Goal: Task Accomplishment & Management: Manage account settings

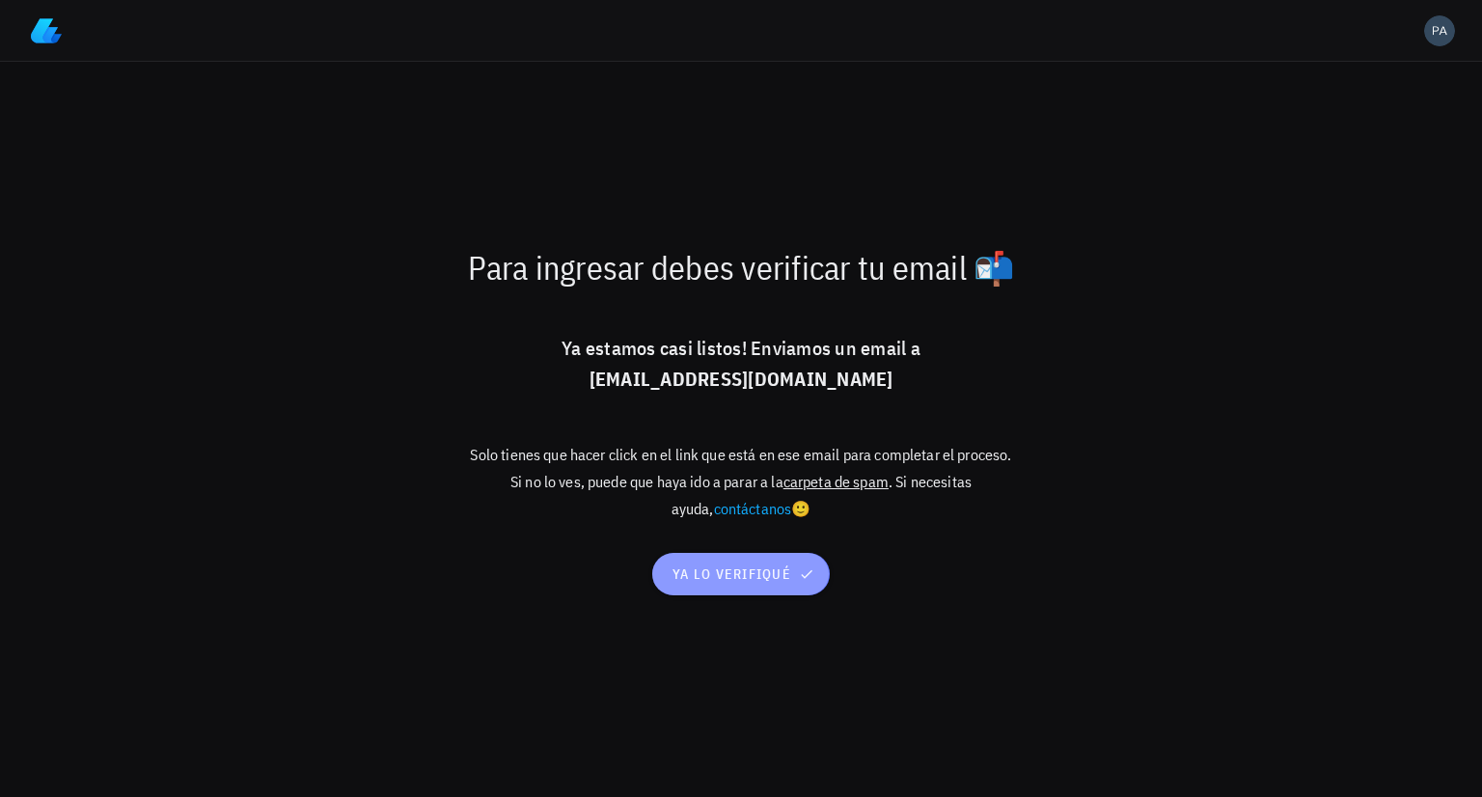
click at [789, 579] on span "ya lo verifiqué" at bounding box center [741, 574] width 139 height 17
click at [800, 568] on icon "button" at bounding box center [806, 574] width 15 height 15
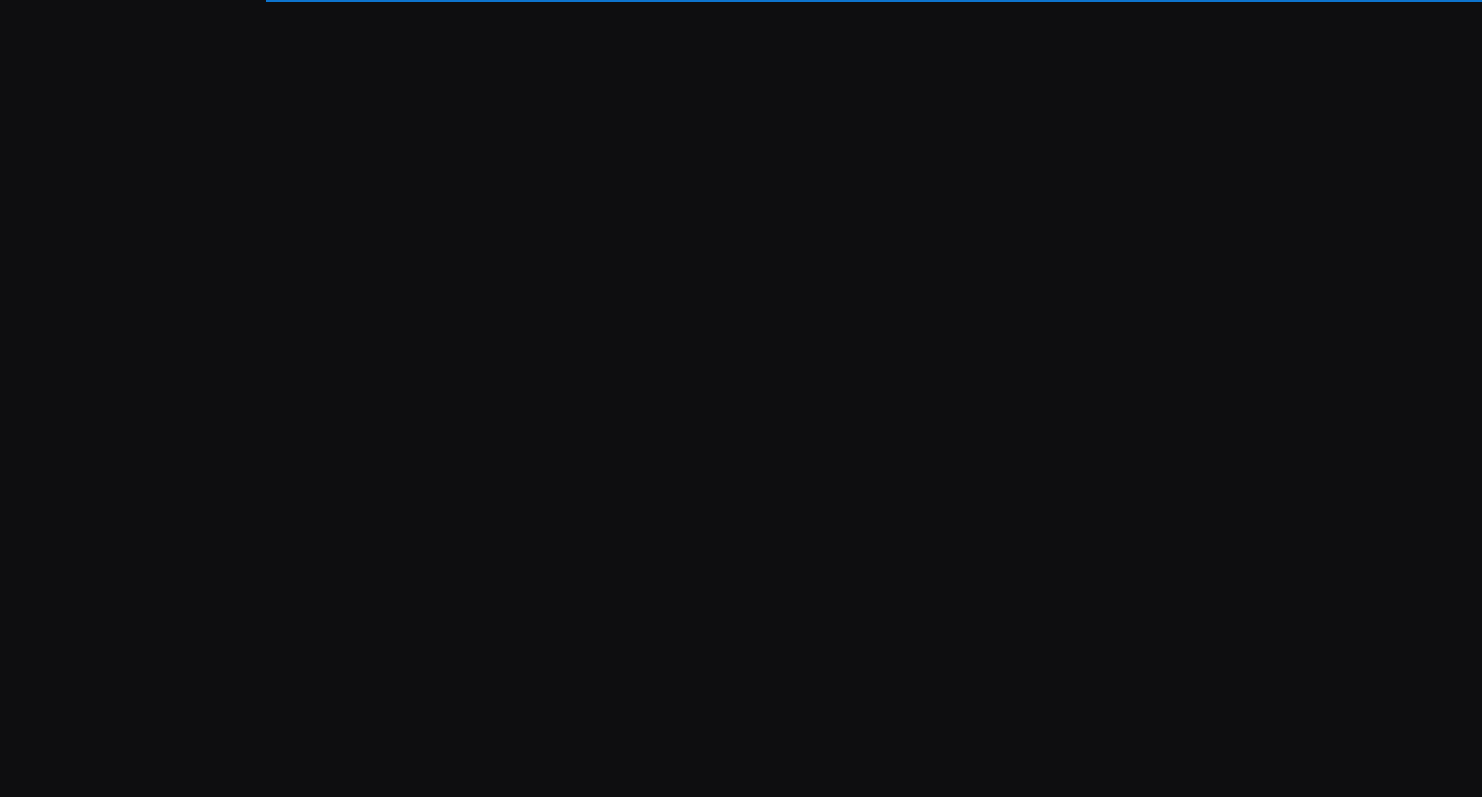
click at [0, 460] on div "Soporte Computando ledger Importando transacciones Subimos una actualización! 🚀…" at bounding box center [741, 398] width 1482 height 797
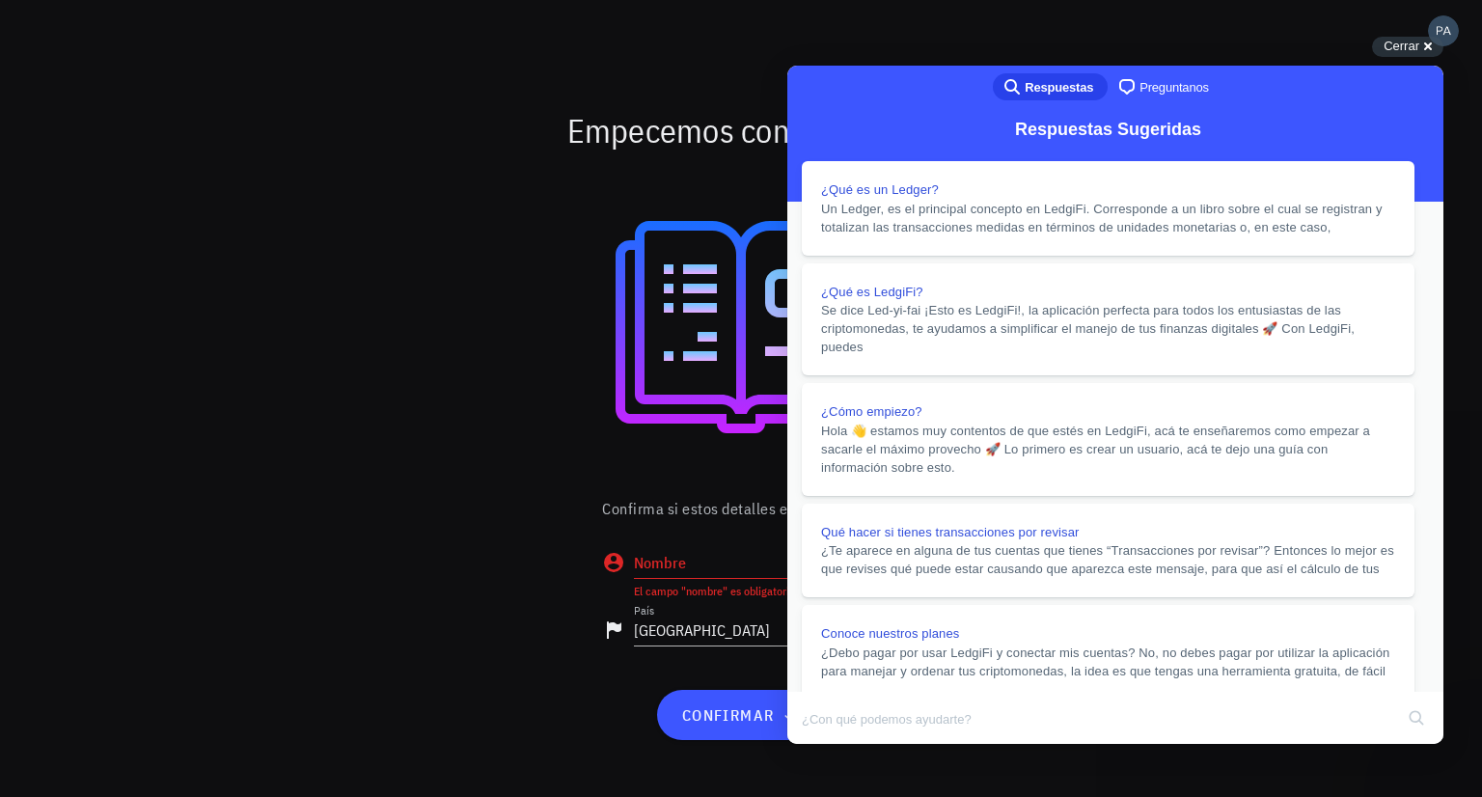
click at [823, 745] on button "Close" at bounding box center [806, 757] width 35 height 25
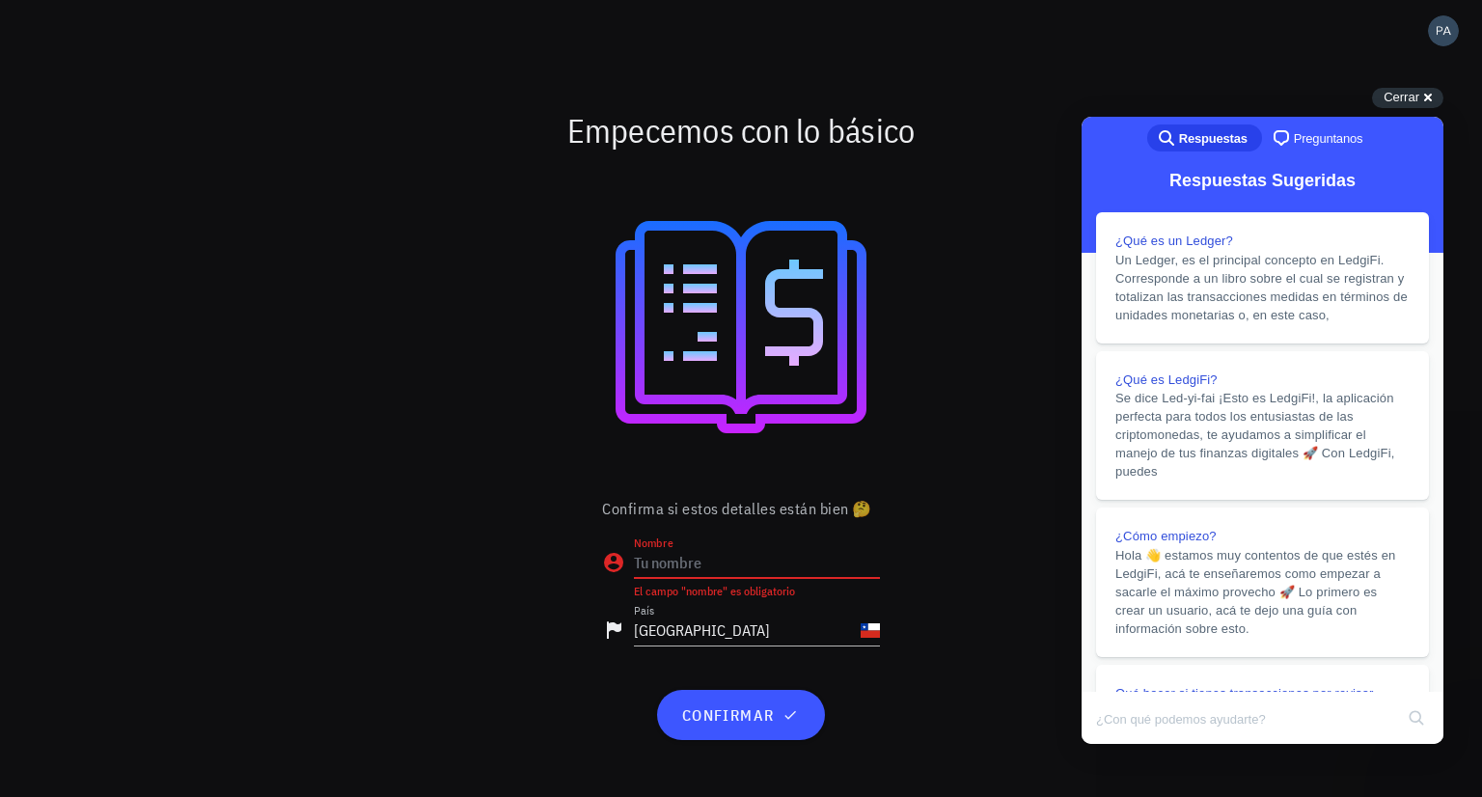
click at [844, 563] on input "Nombre" at bounding box center [757, 562] width 246 height 31
type input "[PERSON_NAME]"
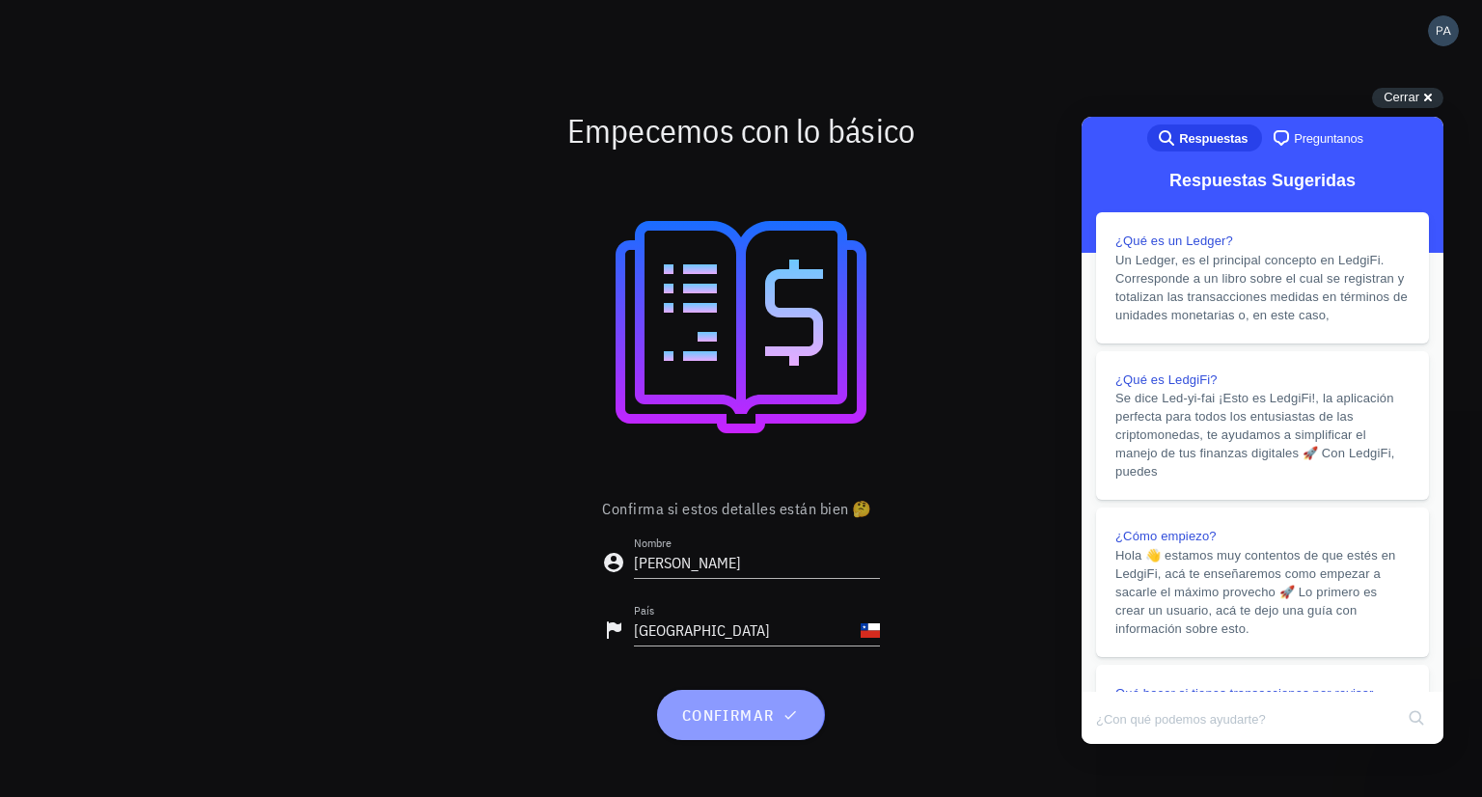
click at [794, 731] on button "confirmar" at bounding box center [740, 715] width 167 height 50
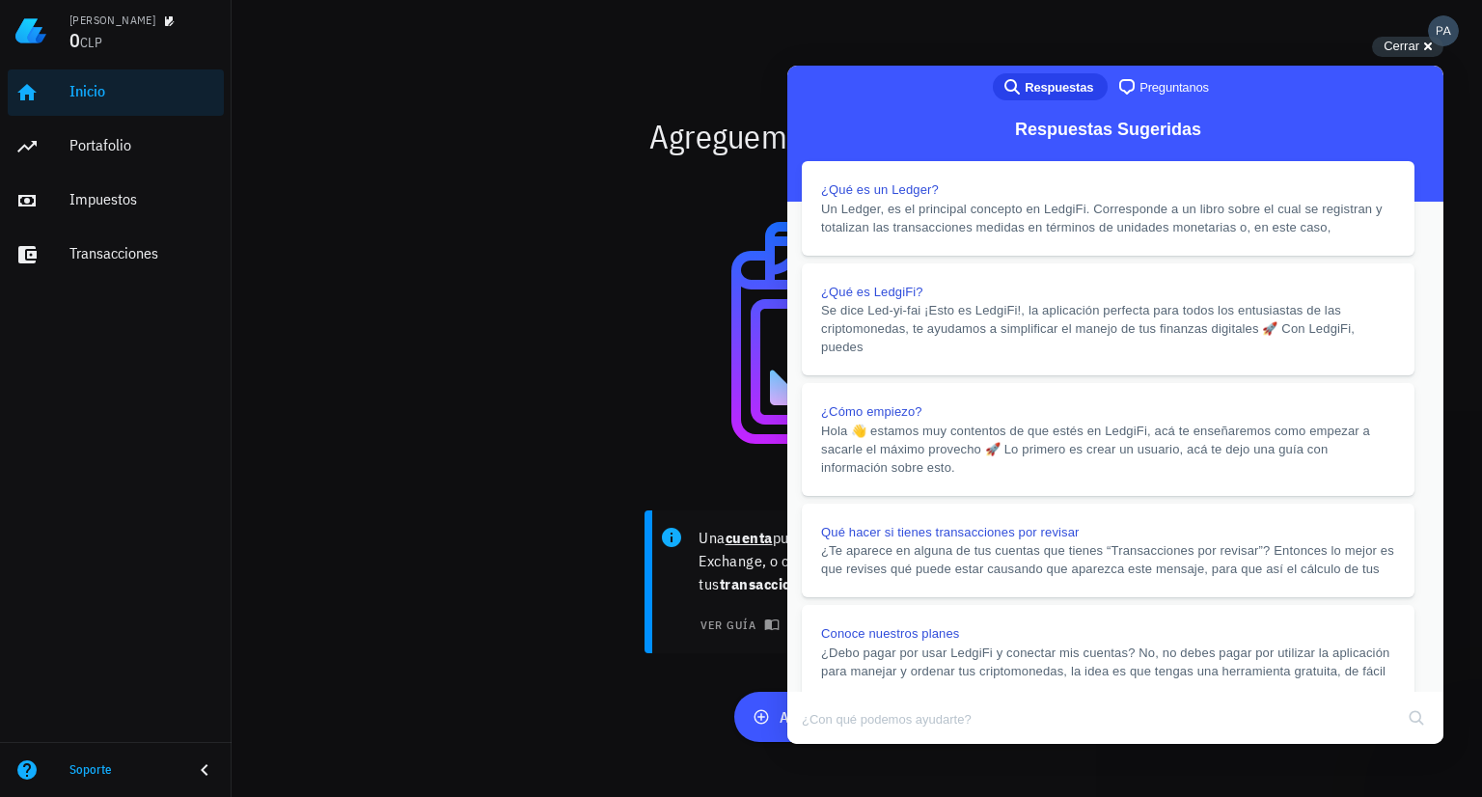
drag, startPoint x: 1411, startPoint y: 103, endPoint x: 1339, endPoint y: 102, distance: 72.4
click at [823, 745] on button "Close" at bounding box center [806, 757] width 35 height 25
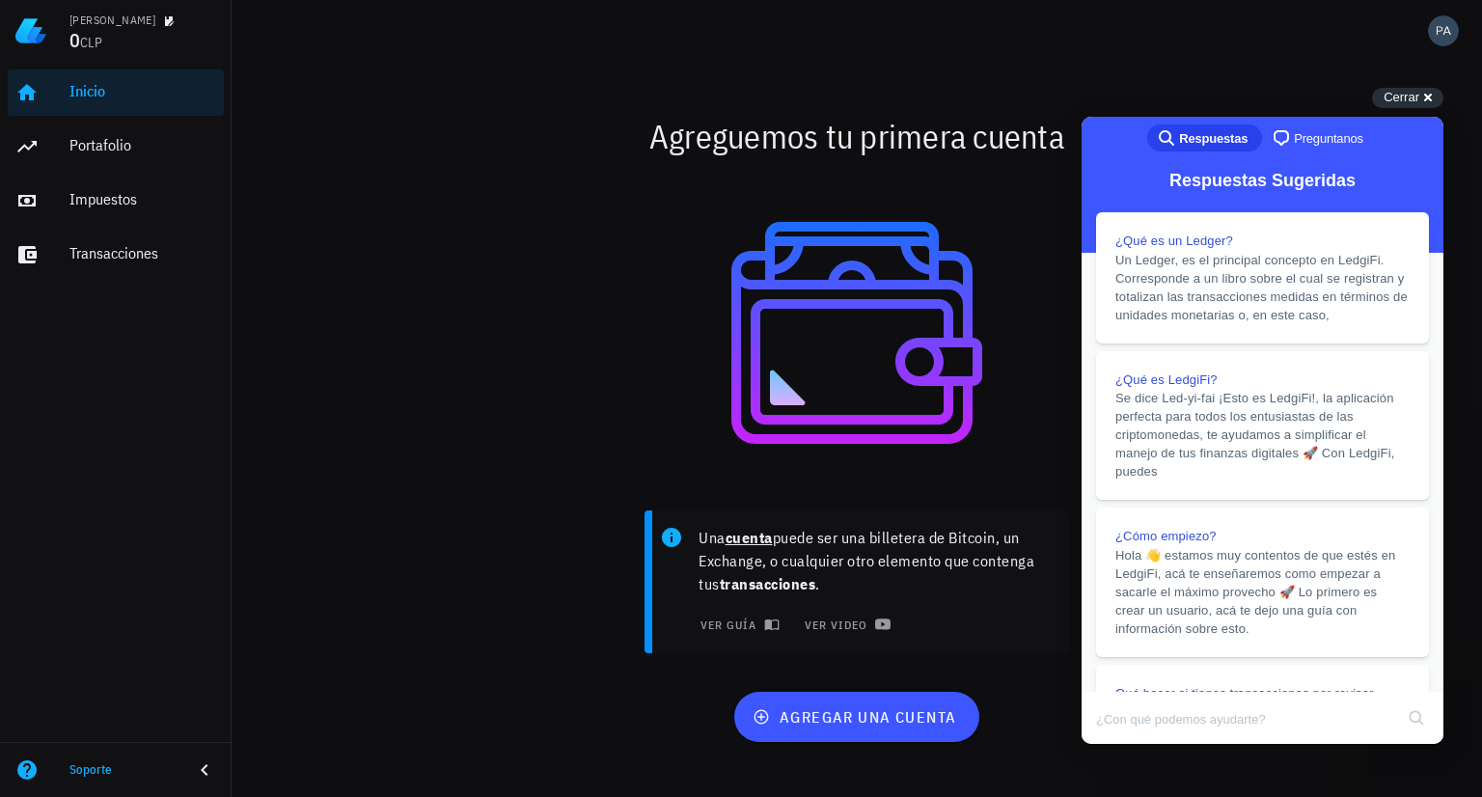
click at [850, 687] on div "agregar una cuenta" at bounding box center [858, 716] width 1144 height 73
click at [852, 716] on span "agregar una cuenta" at bounding box center [857, 716] width 200 height 19
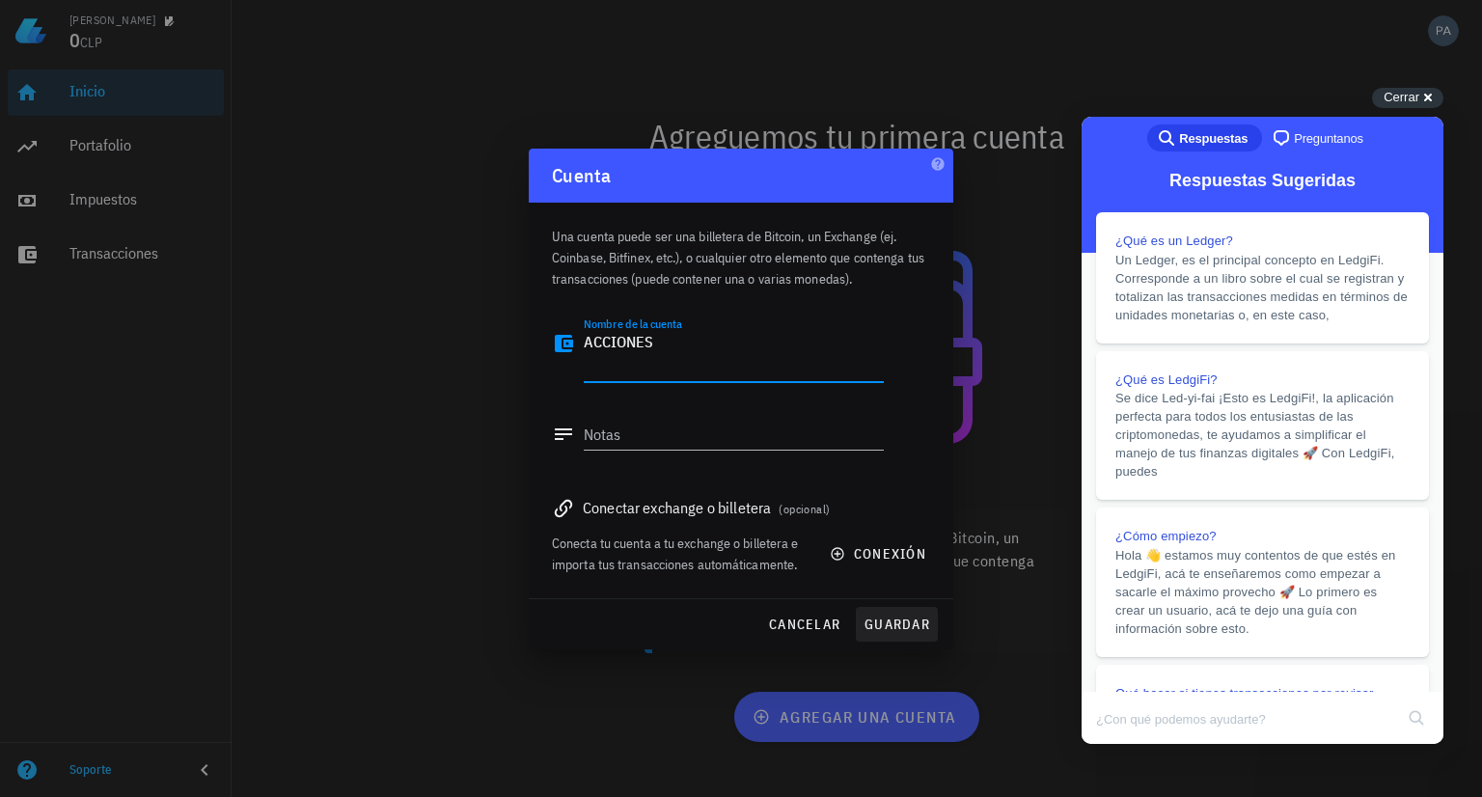
type textarea "ACCIONES"
click at [860, 622] on button "guardar" at bounding box center [897, 624] width 82 height 35
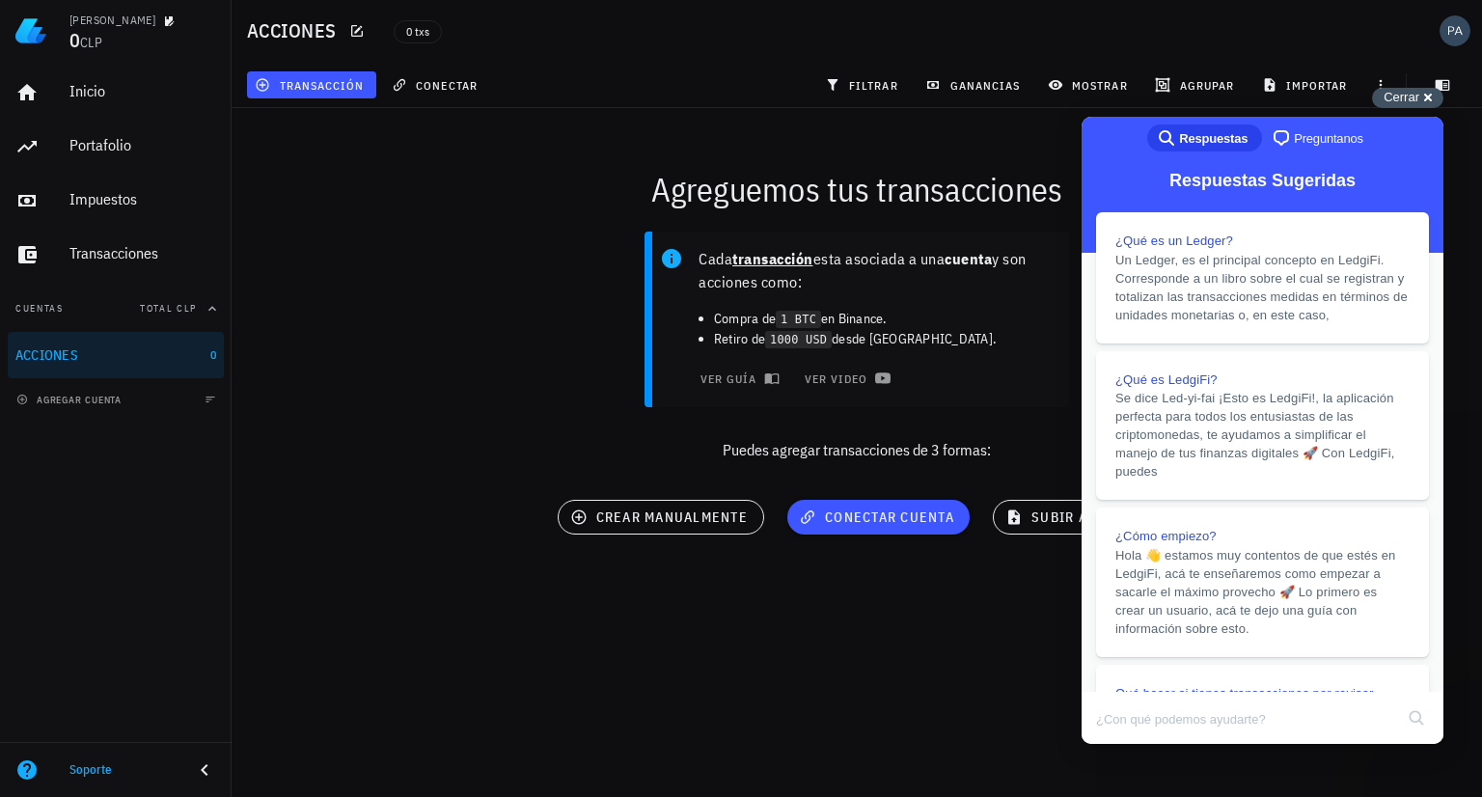
click at [1417, 90] on span "Cerrar" at bounding box center [1402, 97] width 36 height 14
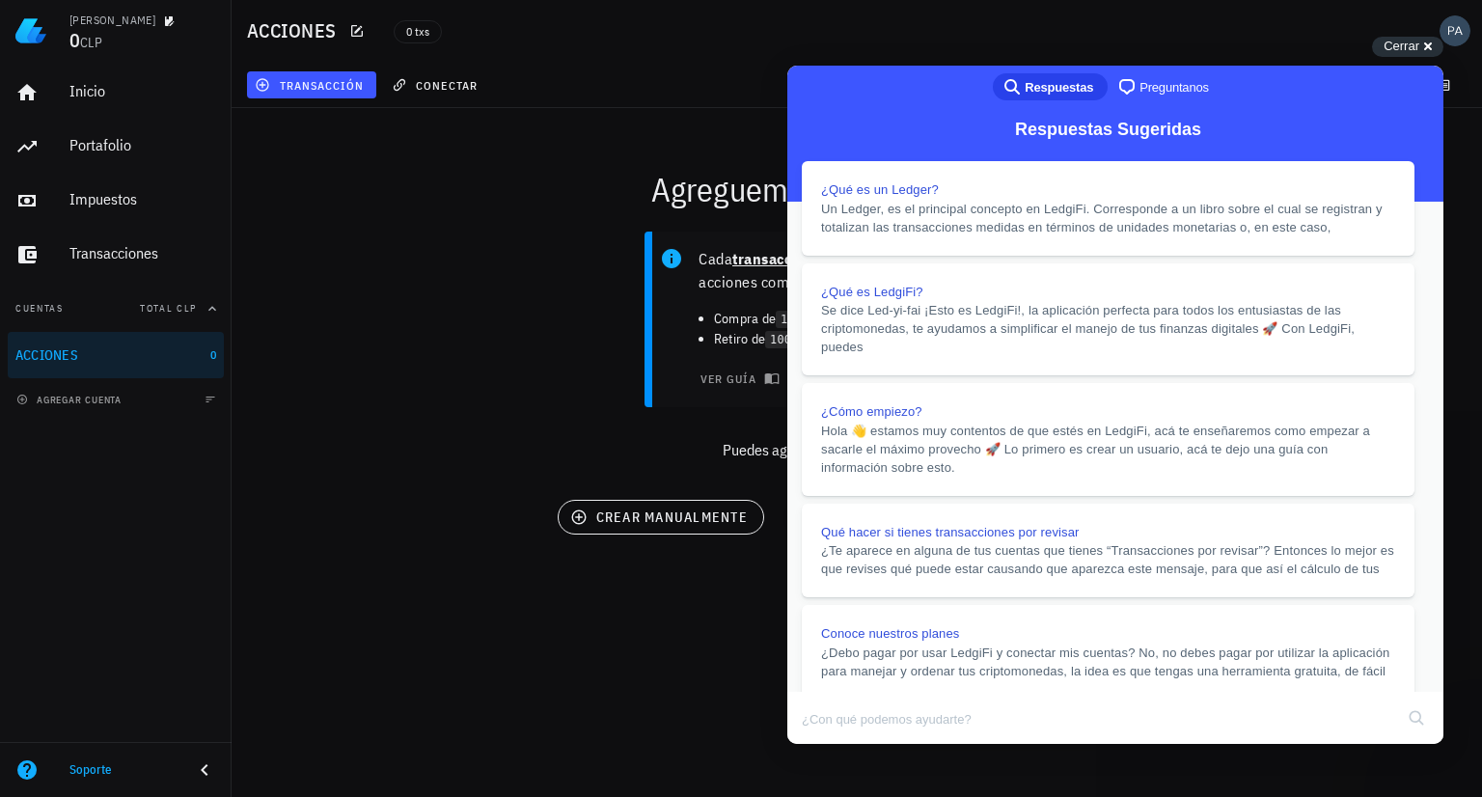
click at [493, 361] on div "Cada transacción esta asociada a una cuenta y son acciones como: Compra de 1 BT…" at bounding box center [857, 354] width 1274 height 268
click at [823, 745] on button "Close" at bounding box center [806, 757] width 35 height 25
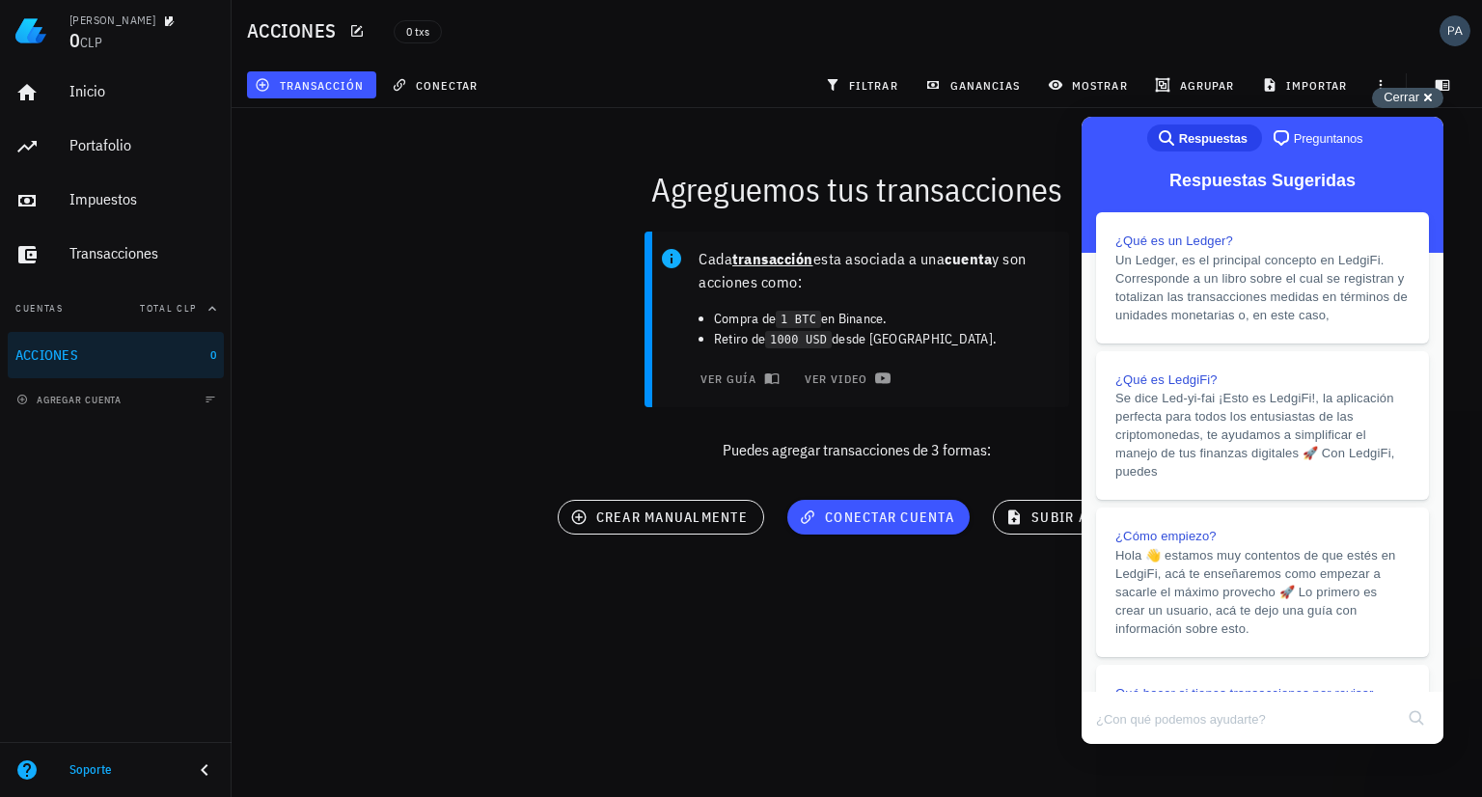
click at [1409, 98] on span "Cerrar" at bounding box center [1402, 97] width 36 height 14
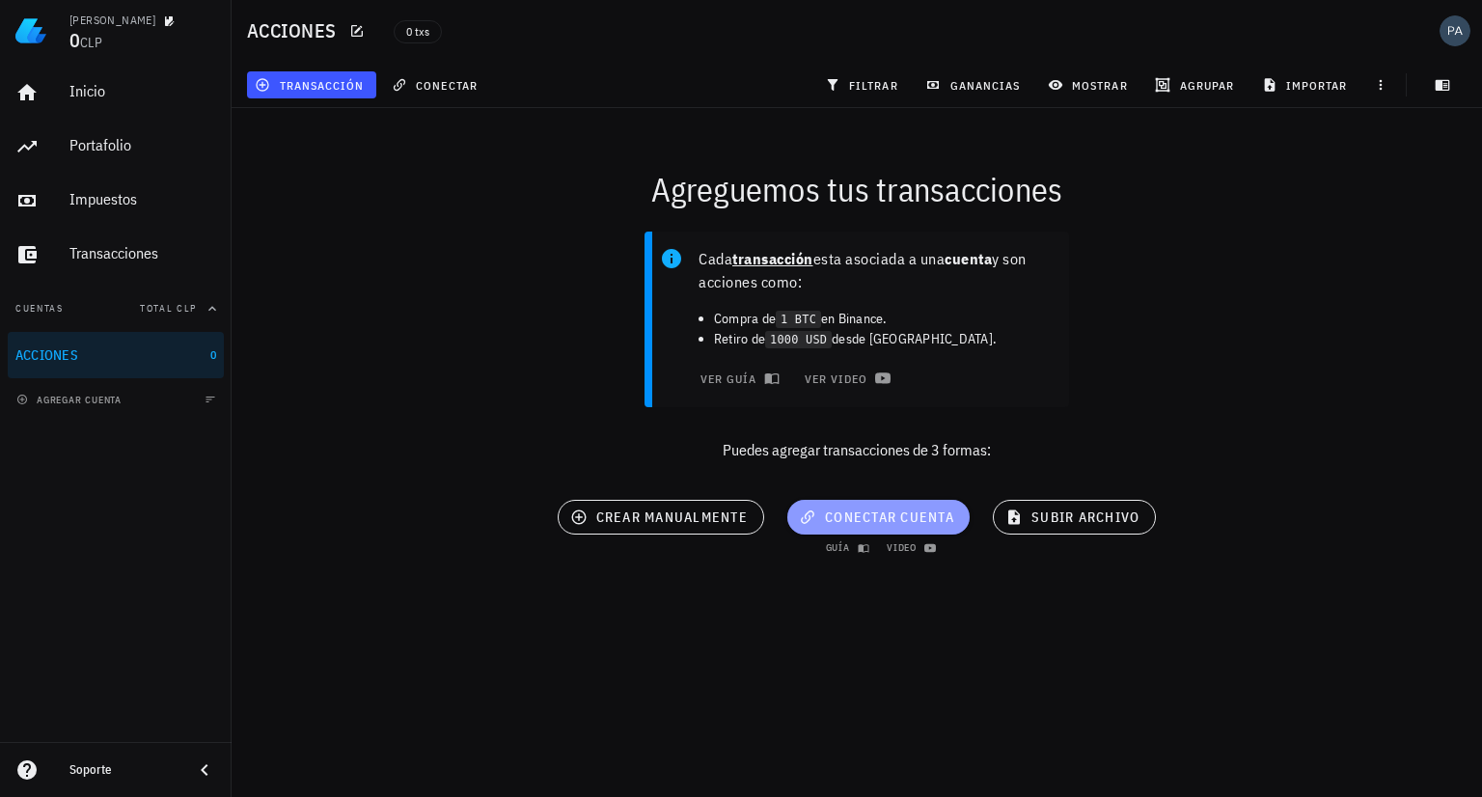
click at [871, 522] on span "conectar cuenta" at bounding box center [879, 517] width 152 height 17
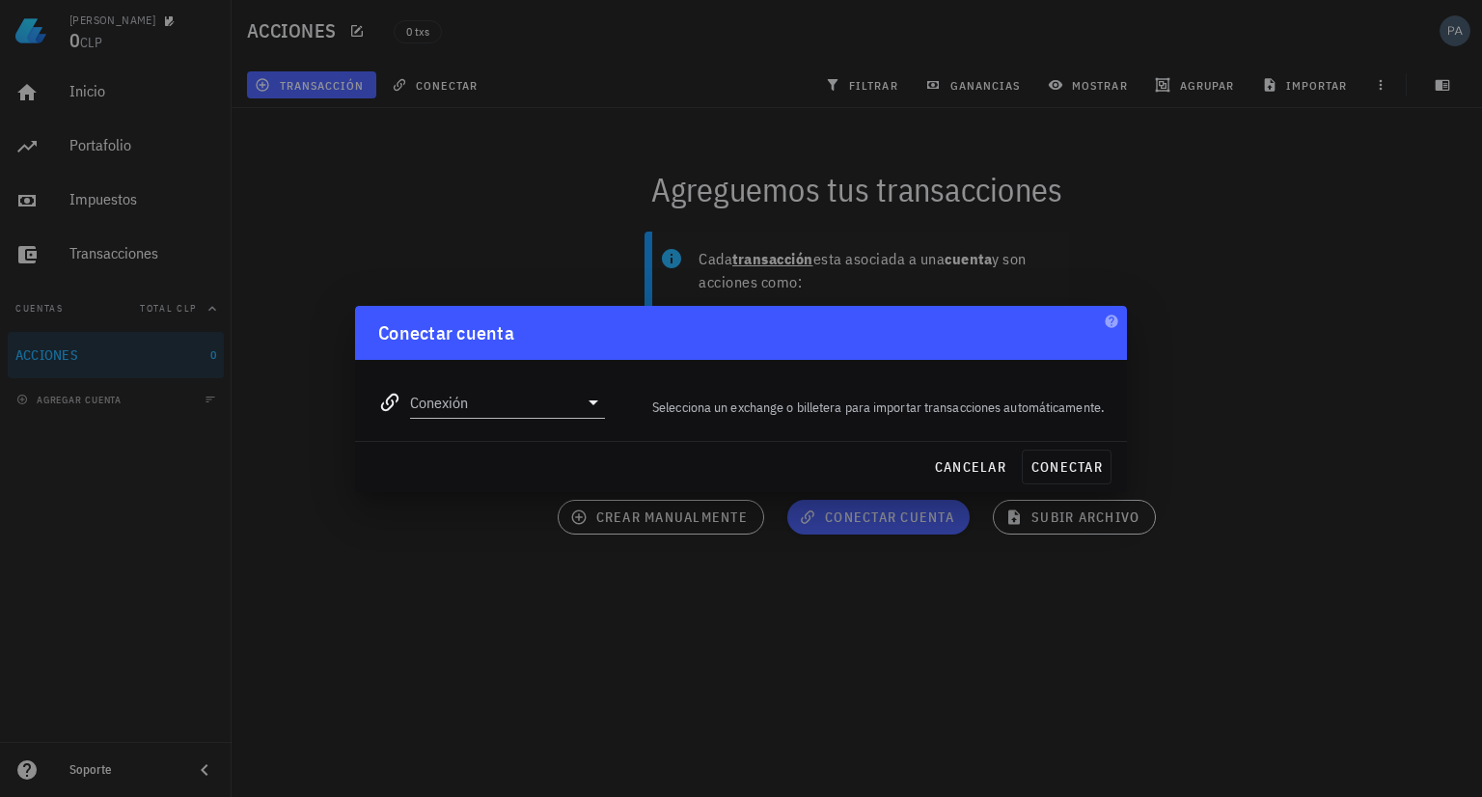
click at [564, 424] on div "Conexión" at bounding box center [492, 394] width 250 height 69
click at [572, 409] on input "Conexión" at bounding box center [494, 402] width 168 height 31
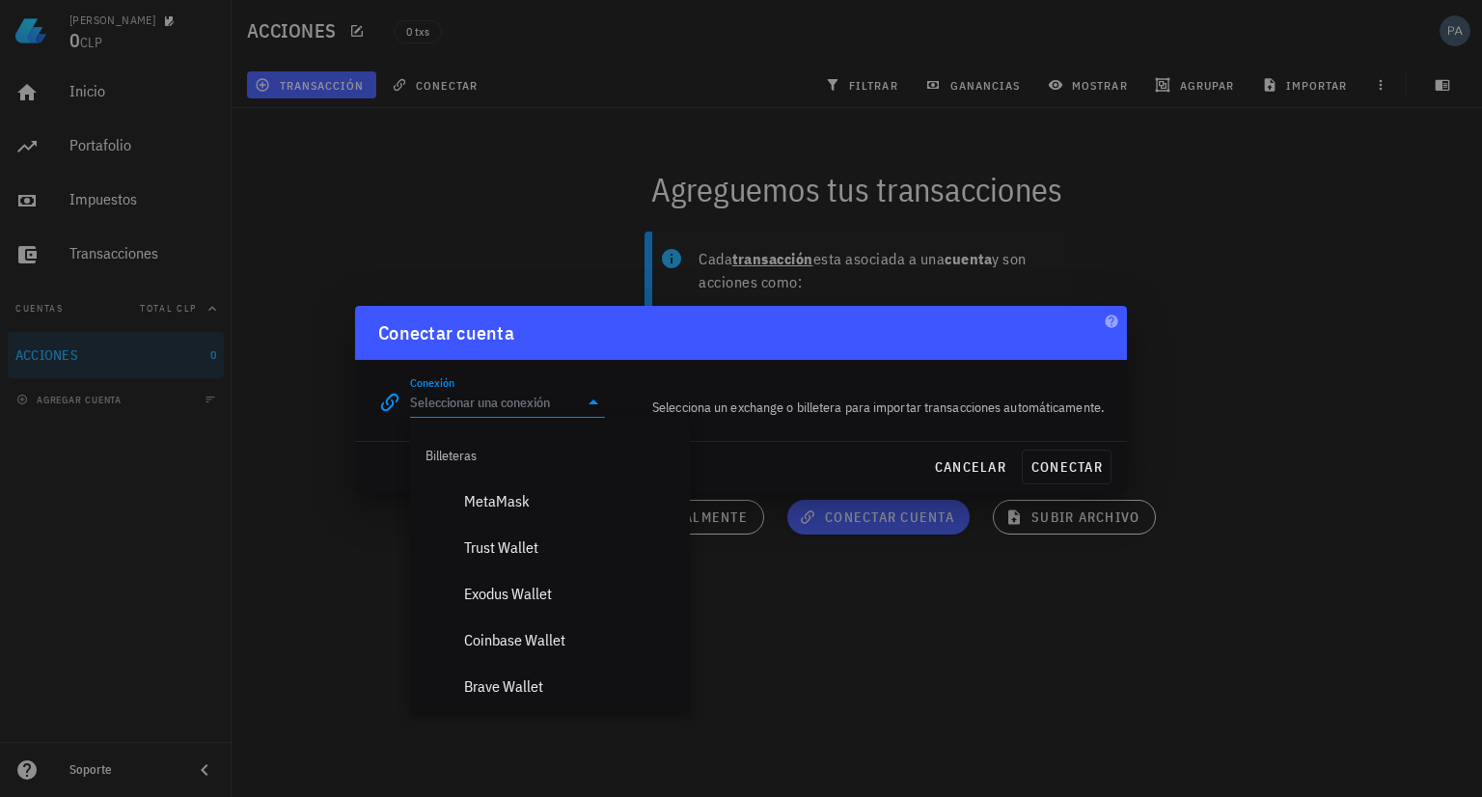
scroll to position [1355, 0]
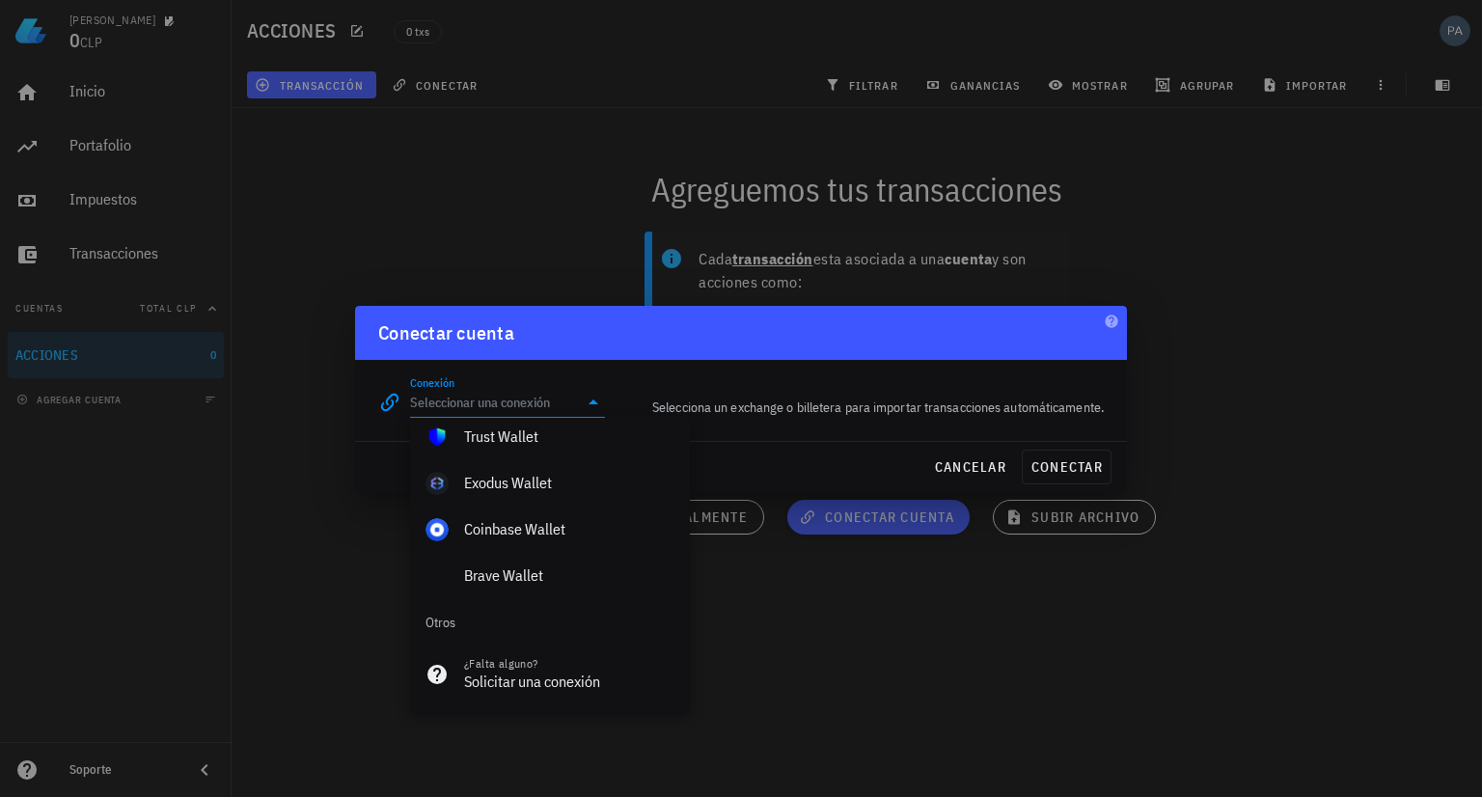
click at [853, 696] on div at bounding box center [741, 398] width 1482 height 797
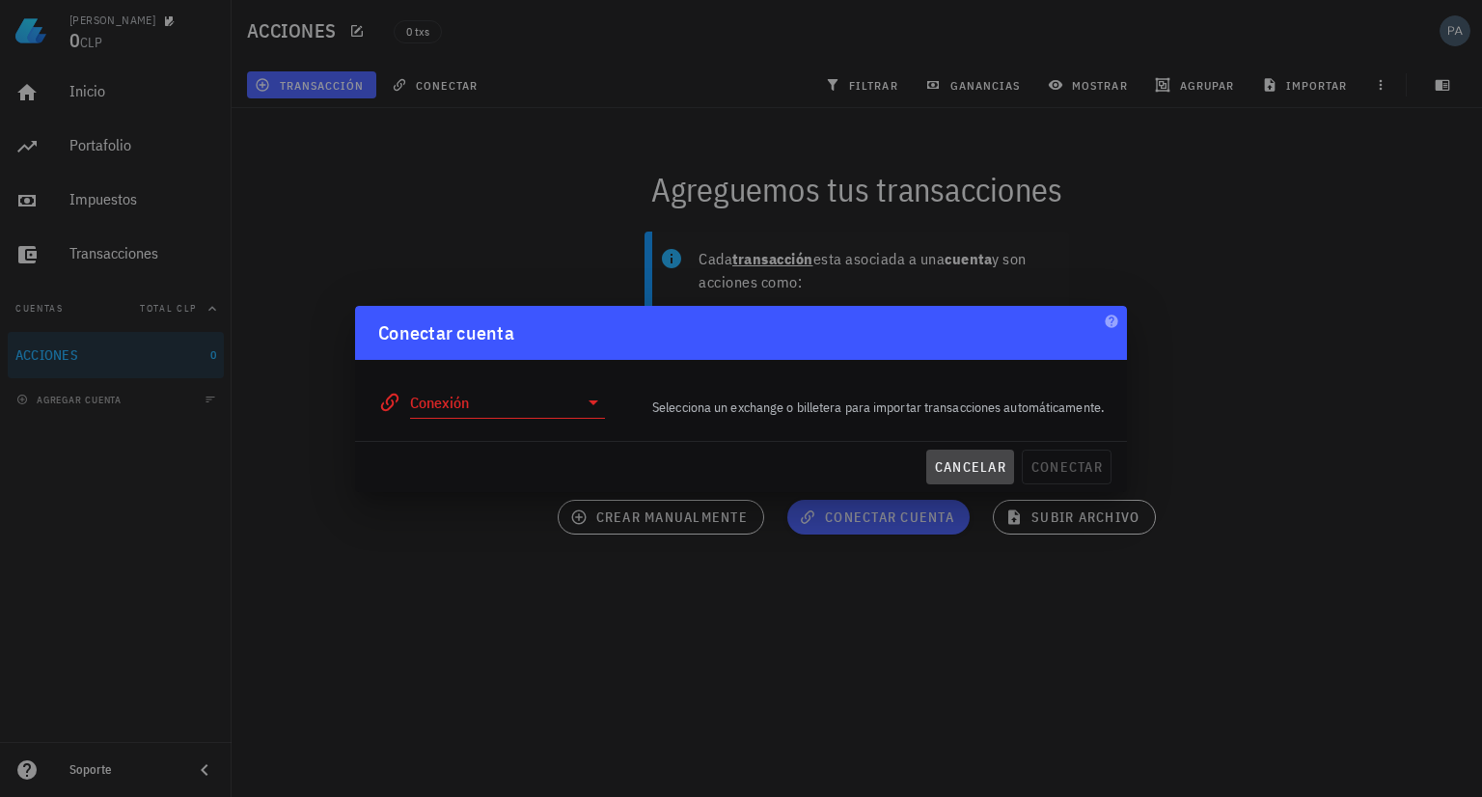
click at [1008, 475] on button "cancelar" at bounding box center [971, 467] width 88 height 35
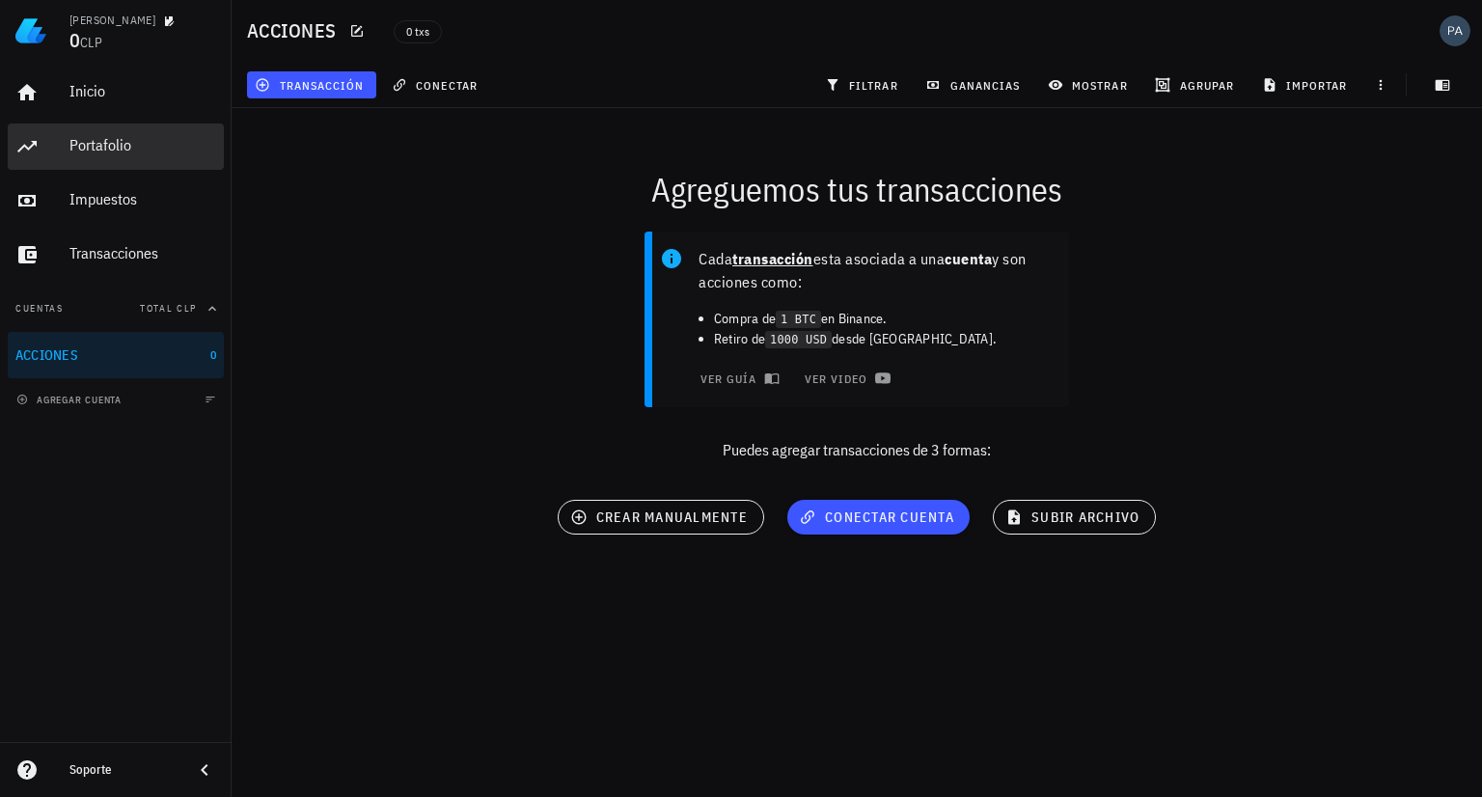
click at [147, 144] on div "Portafolio" at bounding box center [142, 145] width 147 height 18
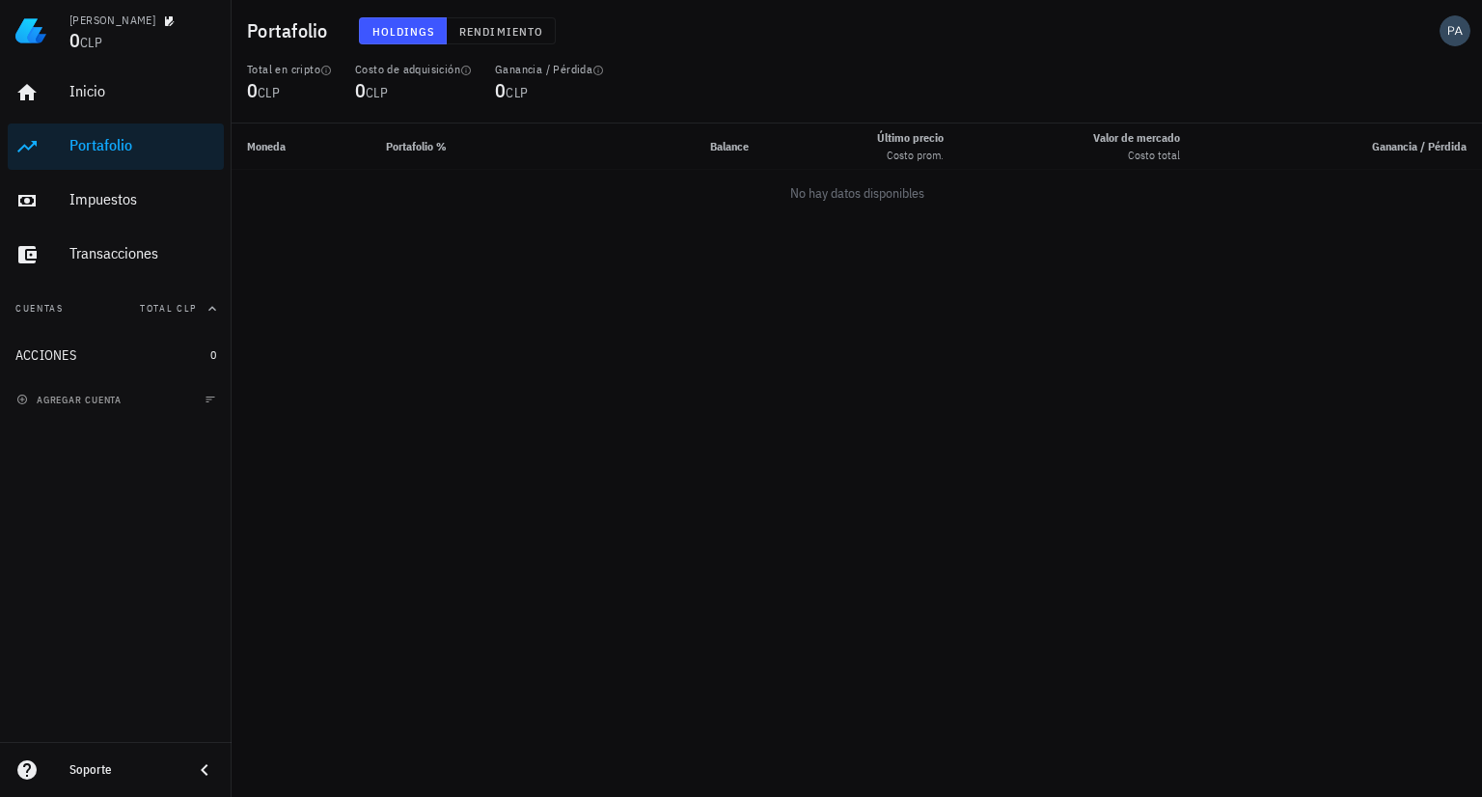
click at [401, 33] on span "Holdings" at bounding box center [404, 31] width 64 height 14
click at [463, 33] on span "Rendimiento" at bounding box center [500, 31] width 85 height 14
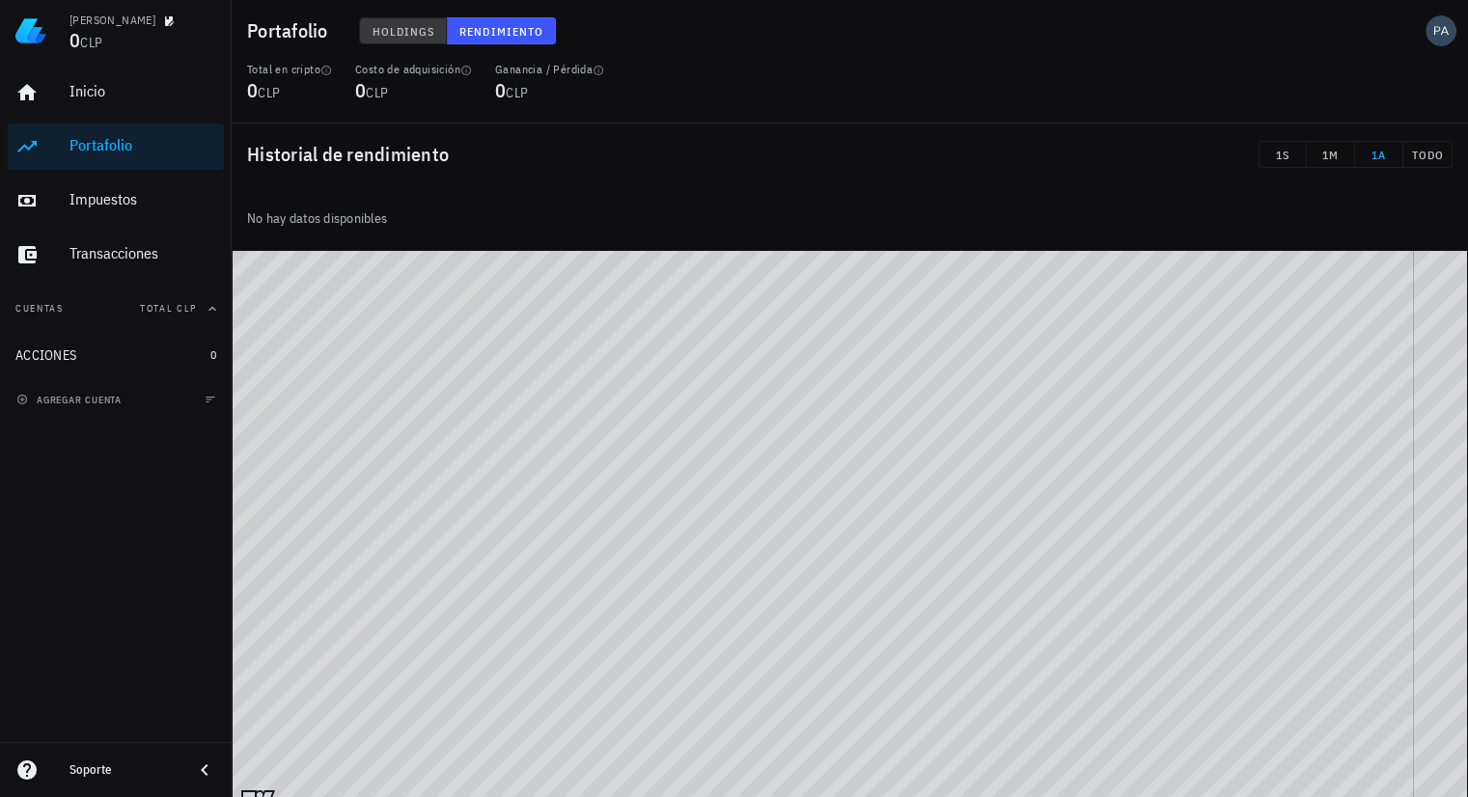
click at [420, 25] on span "Holdings" at bounding box center [404, 31] width 64 height 14
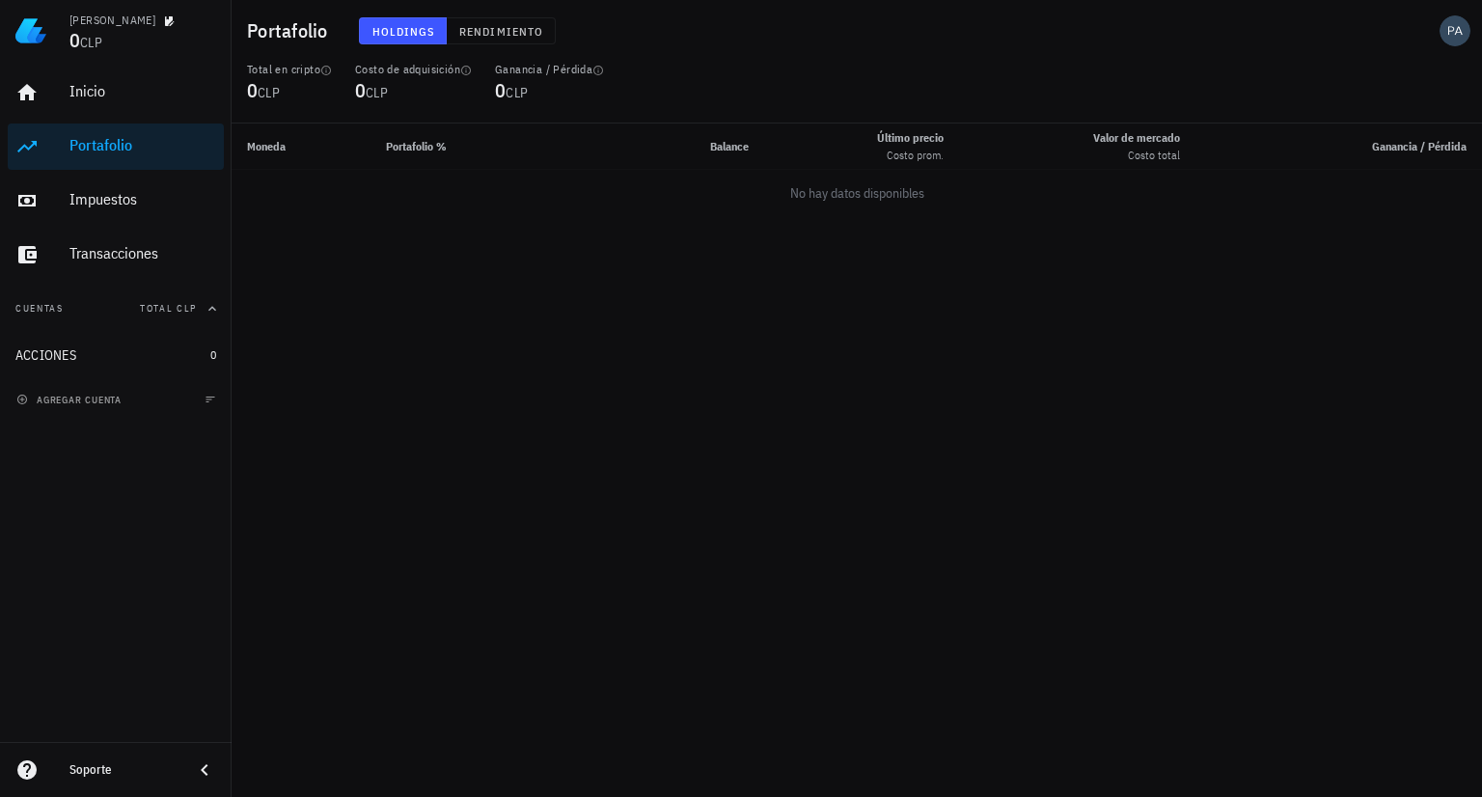
click at [814, 196] on td "No hay datos disponibles" at bounding box center [857, 193] width 1251 height 46
click at [513, 36] on span "Rendimiento" at bounding box center [500, 31] width 85 height 14
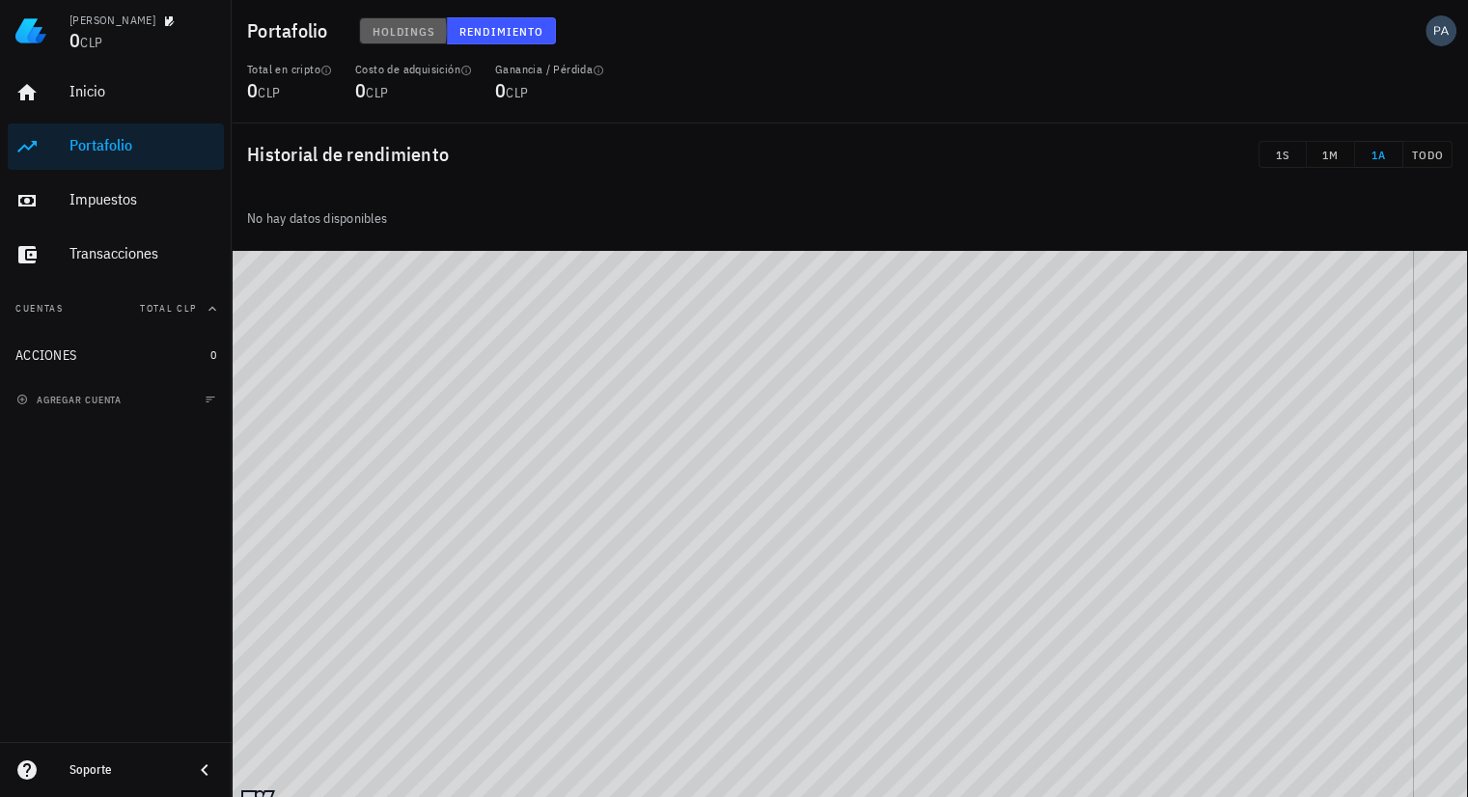
click at [411, 32] on span "Holdings" at bounding box center [404, 31] width 64 height 14
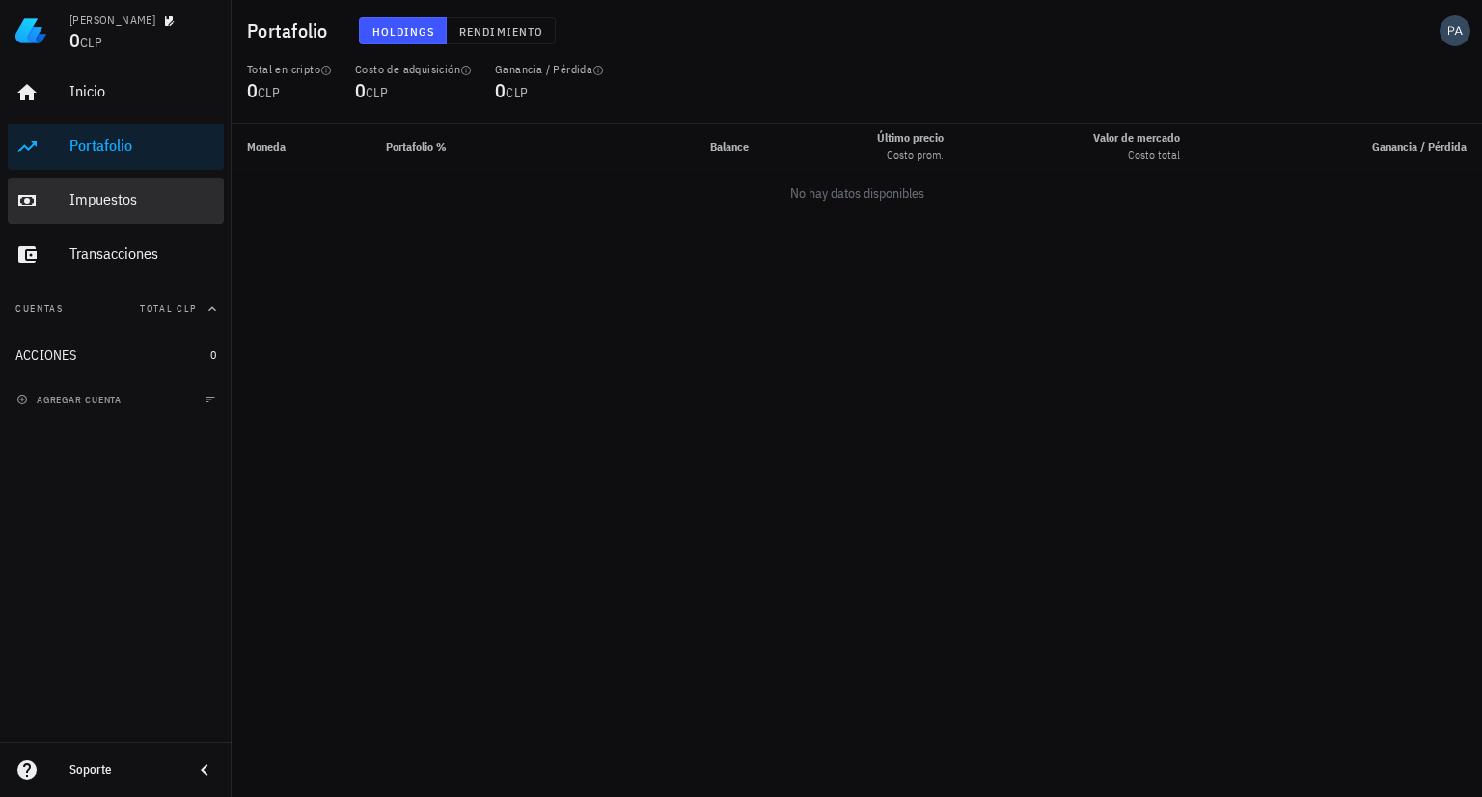
click at [152, 208] on div "Impuestos" at bounding box center [142, 199] width 147 height 18
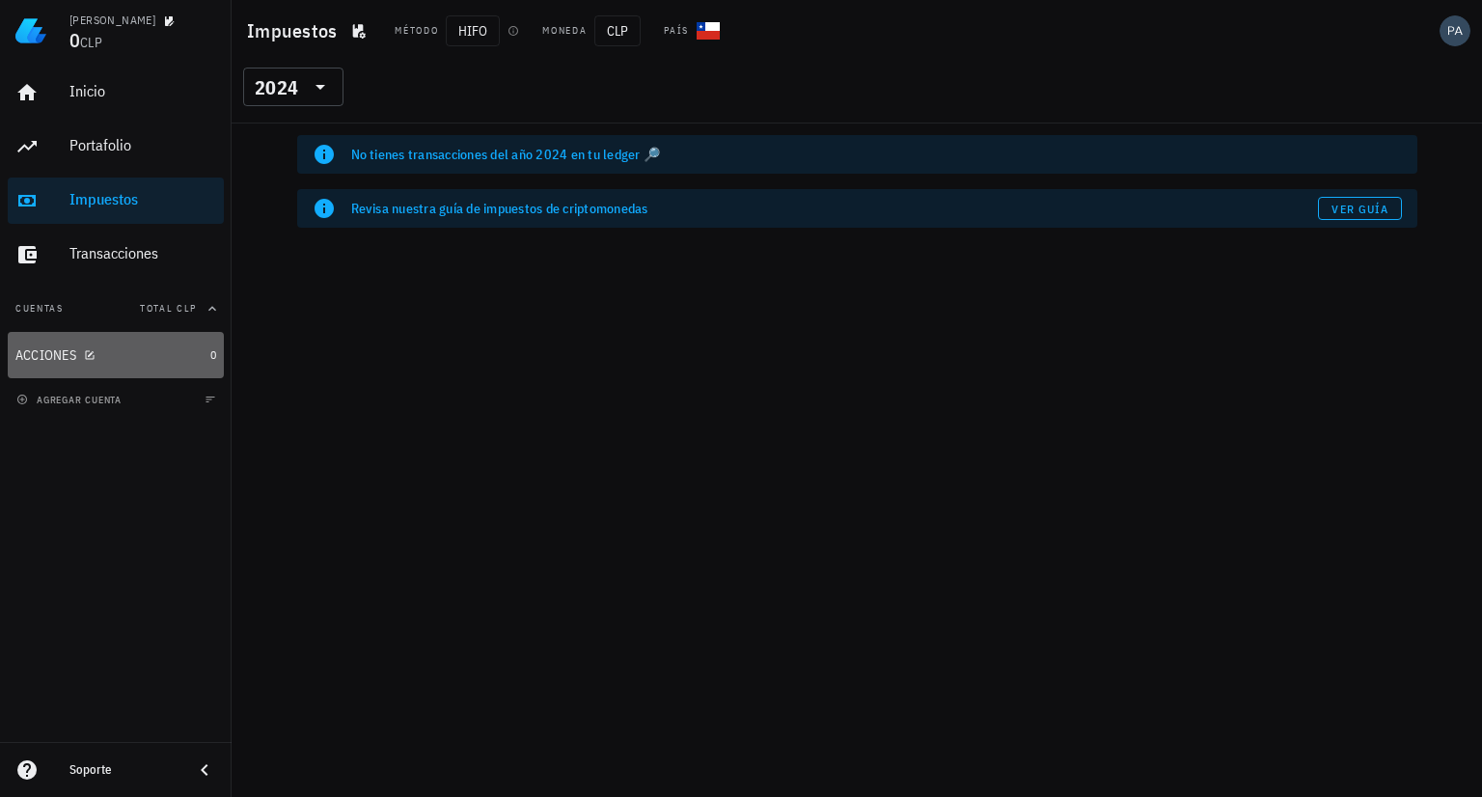
click at [167, 346] on div "ACCIONES" at bounding box center [108, 355] width 187 height 18
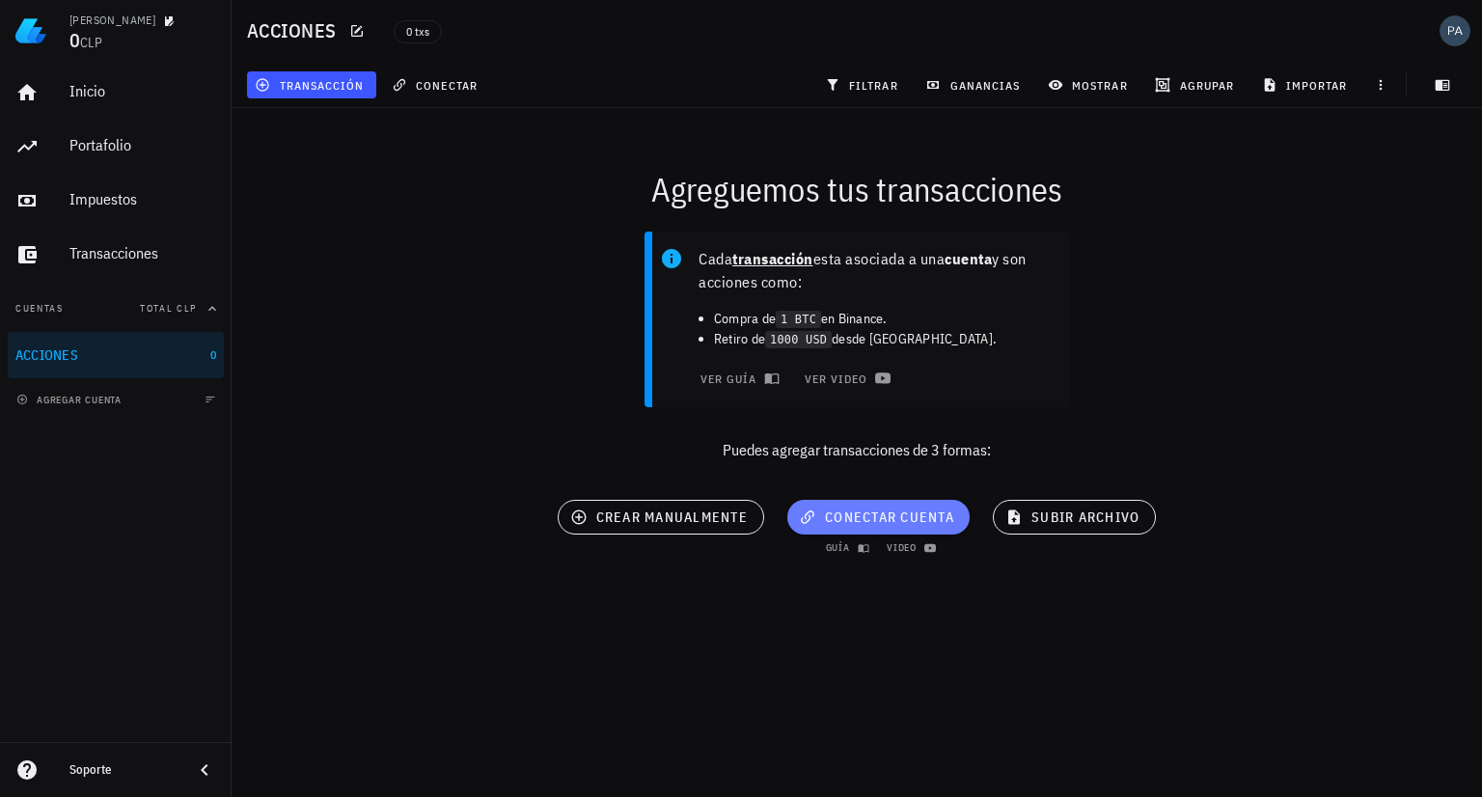
click at [933, 530] on button "conectar cuenta" at bounding box center [879, 517] width 182 height 35
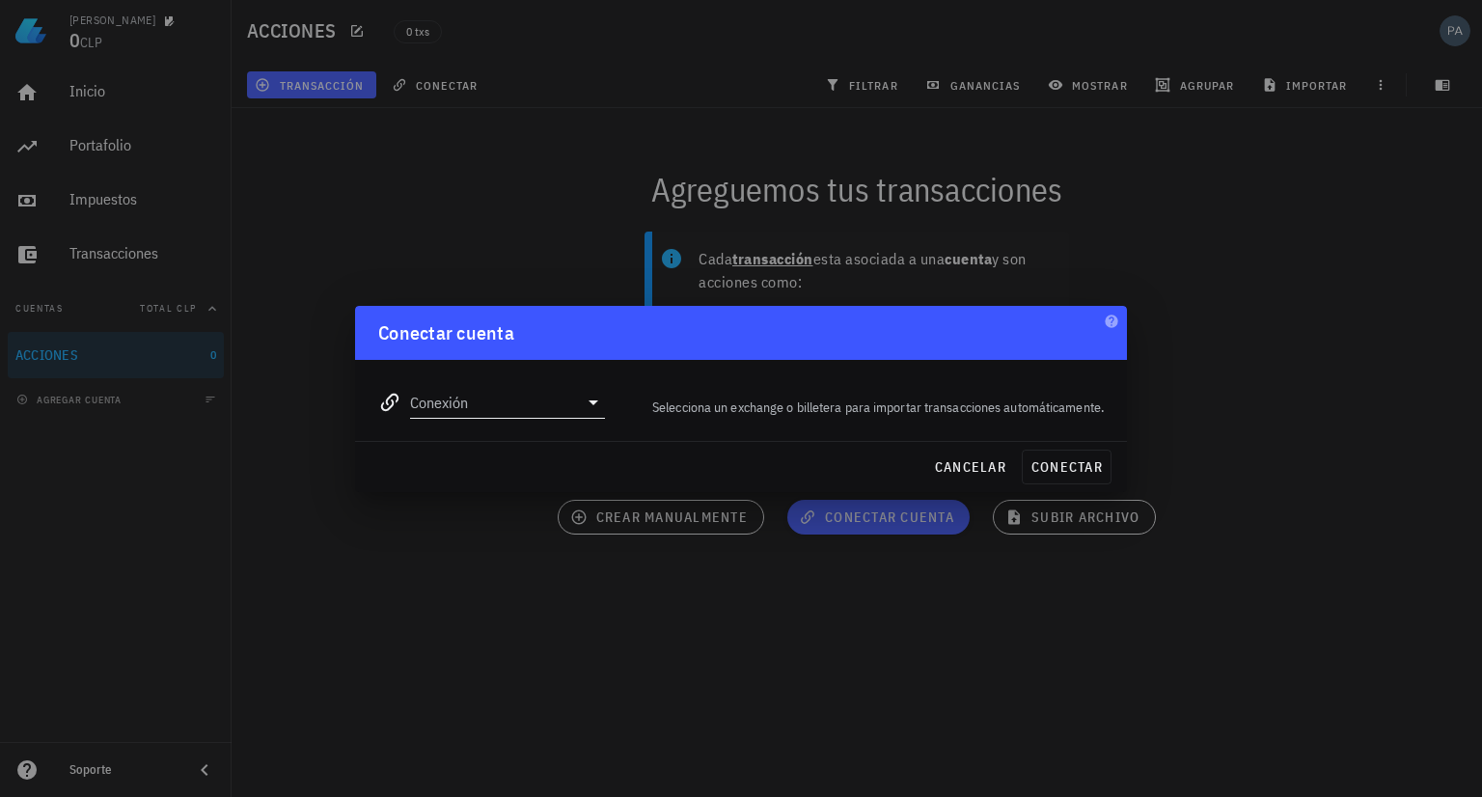
click at [602, 392] on icon at bounding box center [593, 402] width 23 height 23
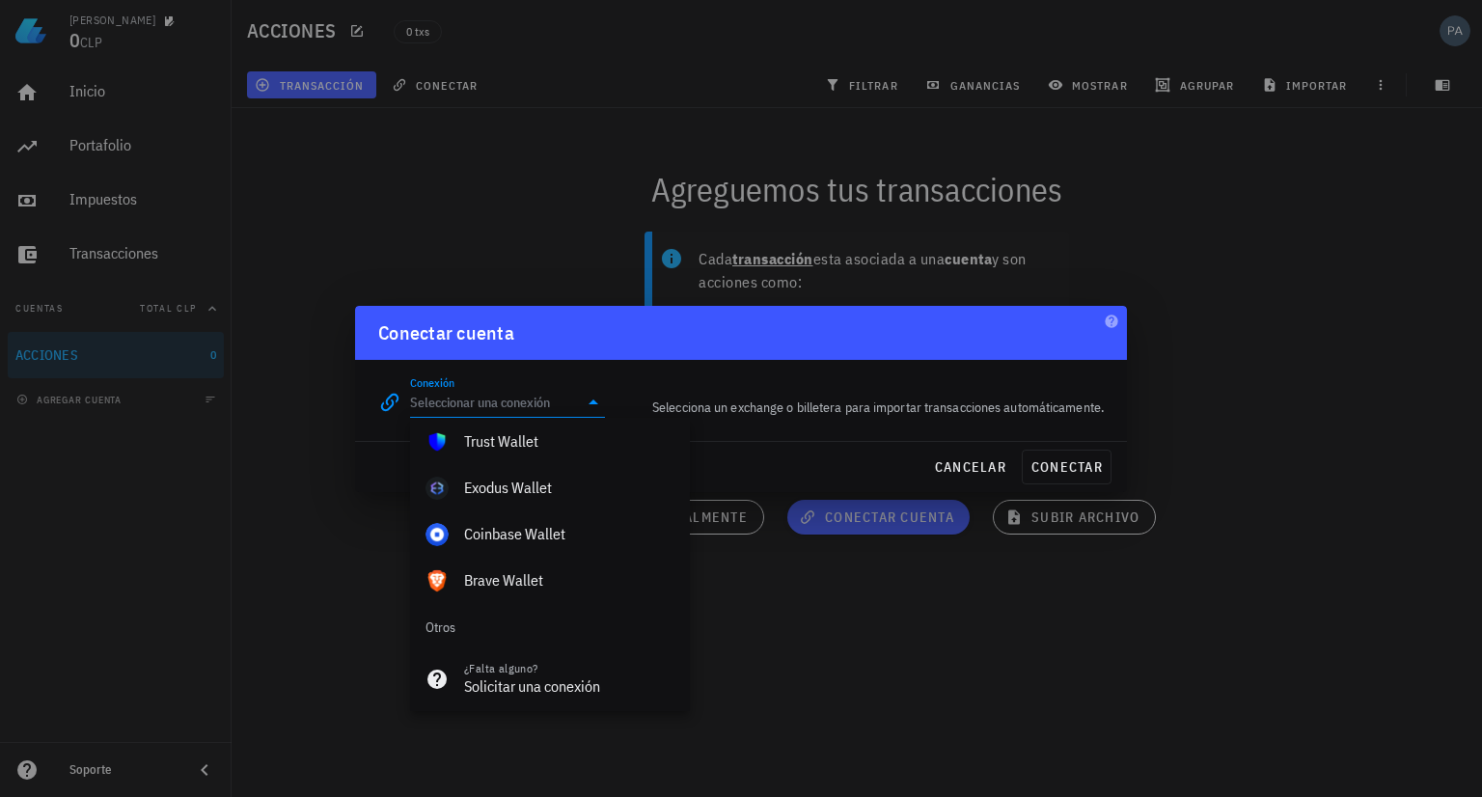
scroll to position [1355, 0]
click at [865, 675] on div at bounding box center [741, 398] width 1482 height 797
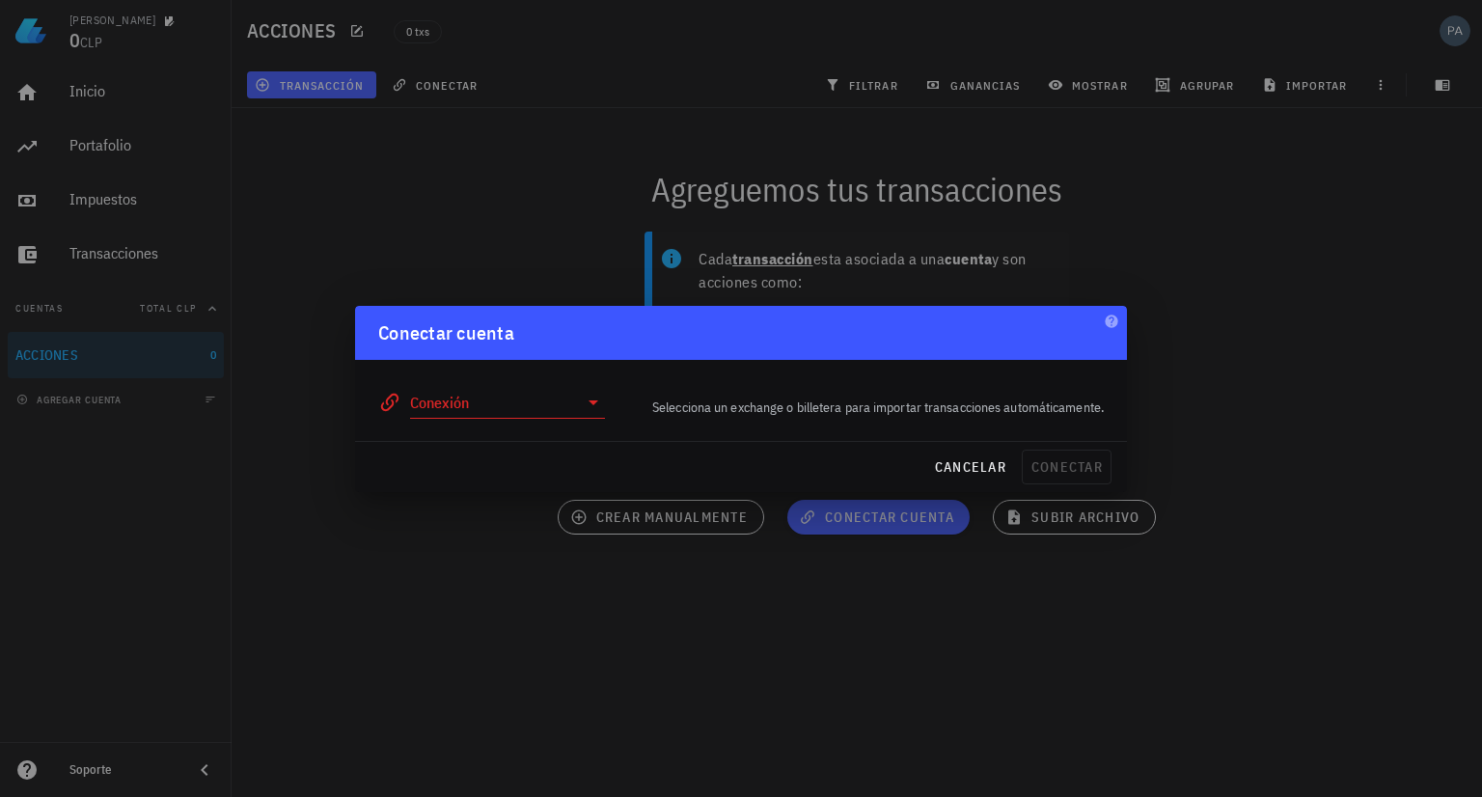
click at [1167, 152] on div at bounding box center [741, 398] width 1482 height 797
click at [467, 229] on div at bounding box center [741, 398] width 1482 height 797
click at [362, 260] on div at bounding box center [741, 398] width 1482 height 797
click at [961, 472] on span "cancelar" at bounding box center [970, 466] width 72 height 17
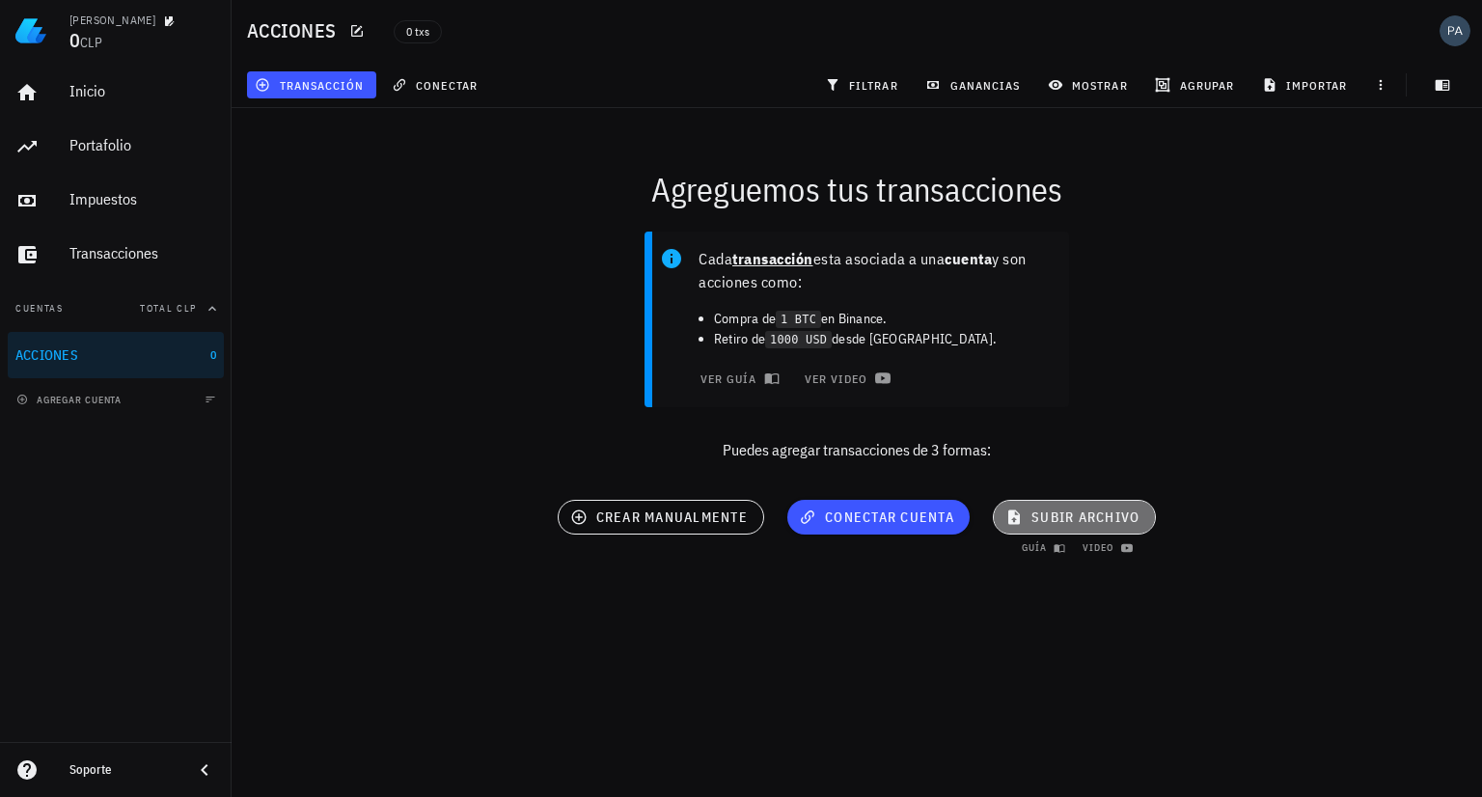
click at [1070, 512] on span "subir archivo" at bounding box center [1075, 517] width 130 height 17
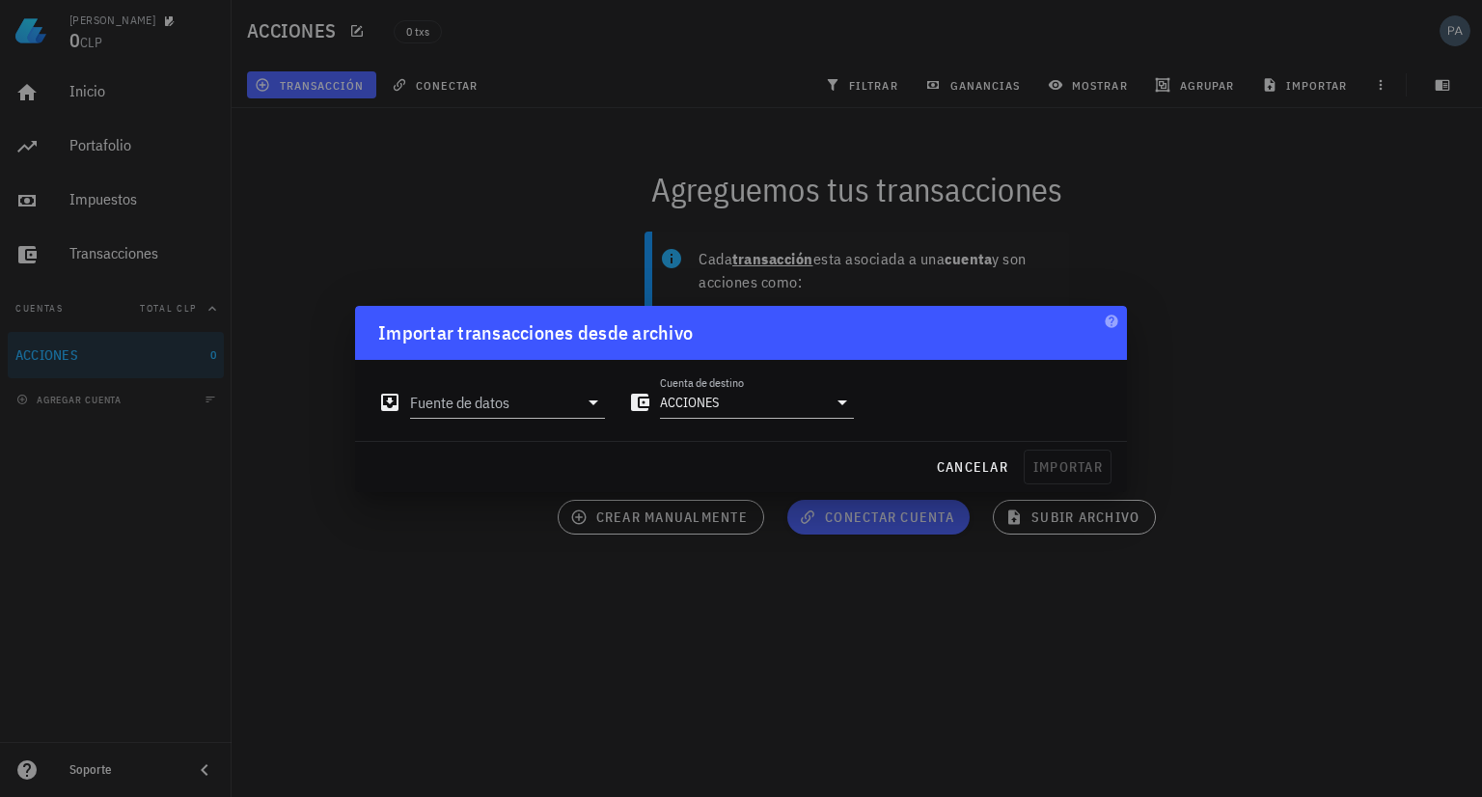
click at [1193, 248] on div at bounding box center [741, 398] width 1482 height 797
click at [976, 484] on button "cancelar" at bounding box center [972, 467] width 88 height 35
type input "ACCIONES"
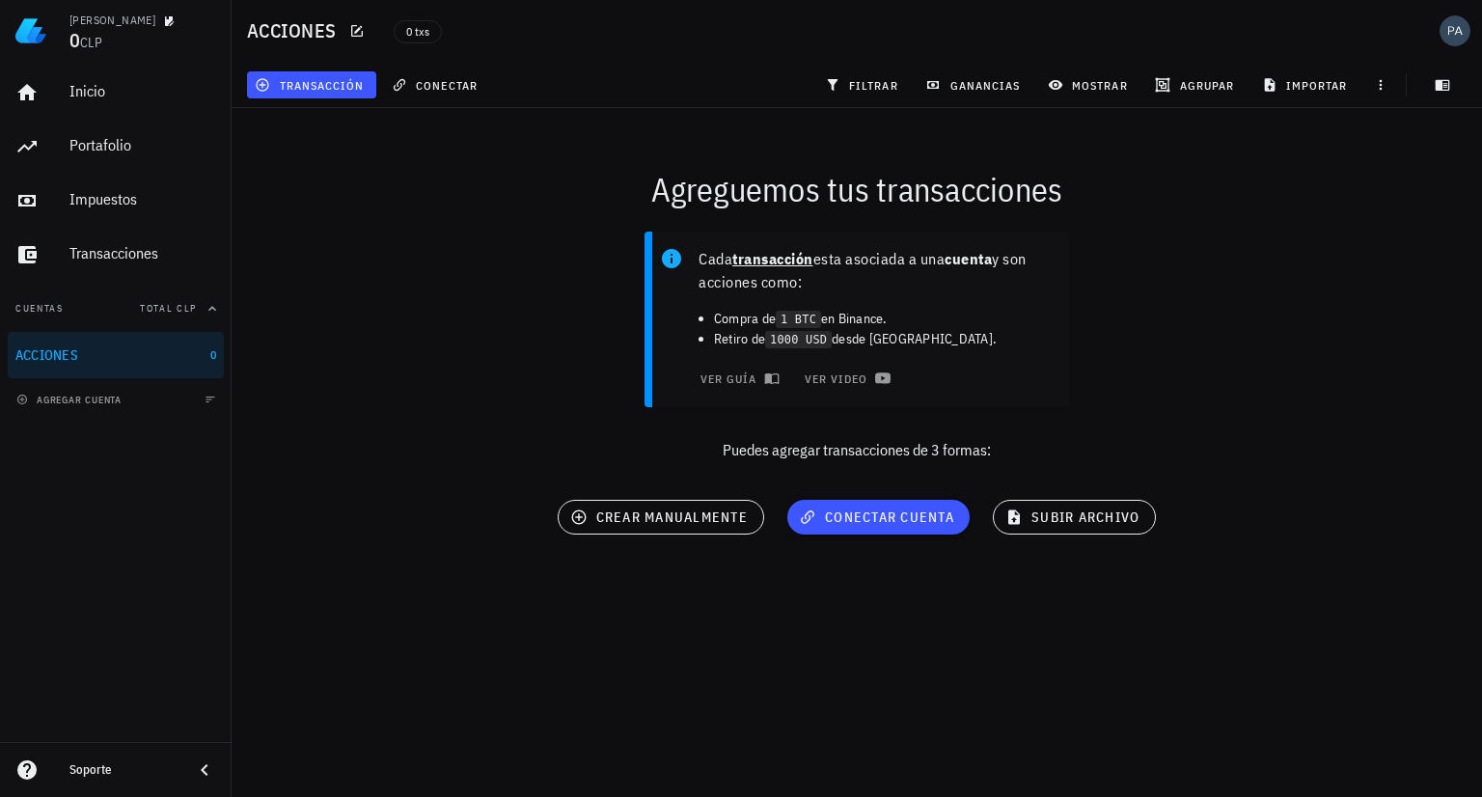
click at [36, 32] on img at bounding box center [30, 30] width 31 height 31
click at [129, 117] on div "Inicio Portafolio Impuestos Transacciones" at bounding box center [116, 174] width 216 height 224
click at [103, 109] on div "Inicio" at bounding box center [142, 91] width 147 height 43
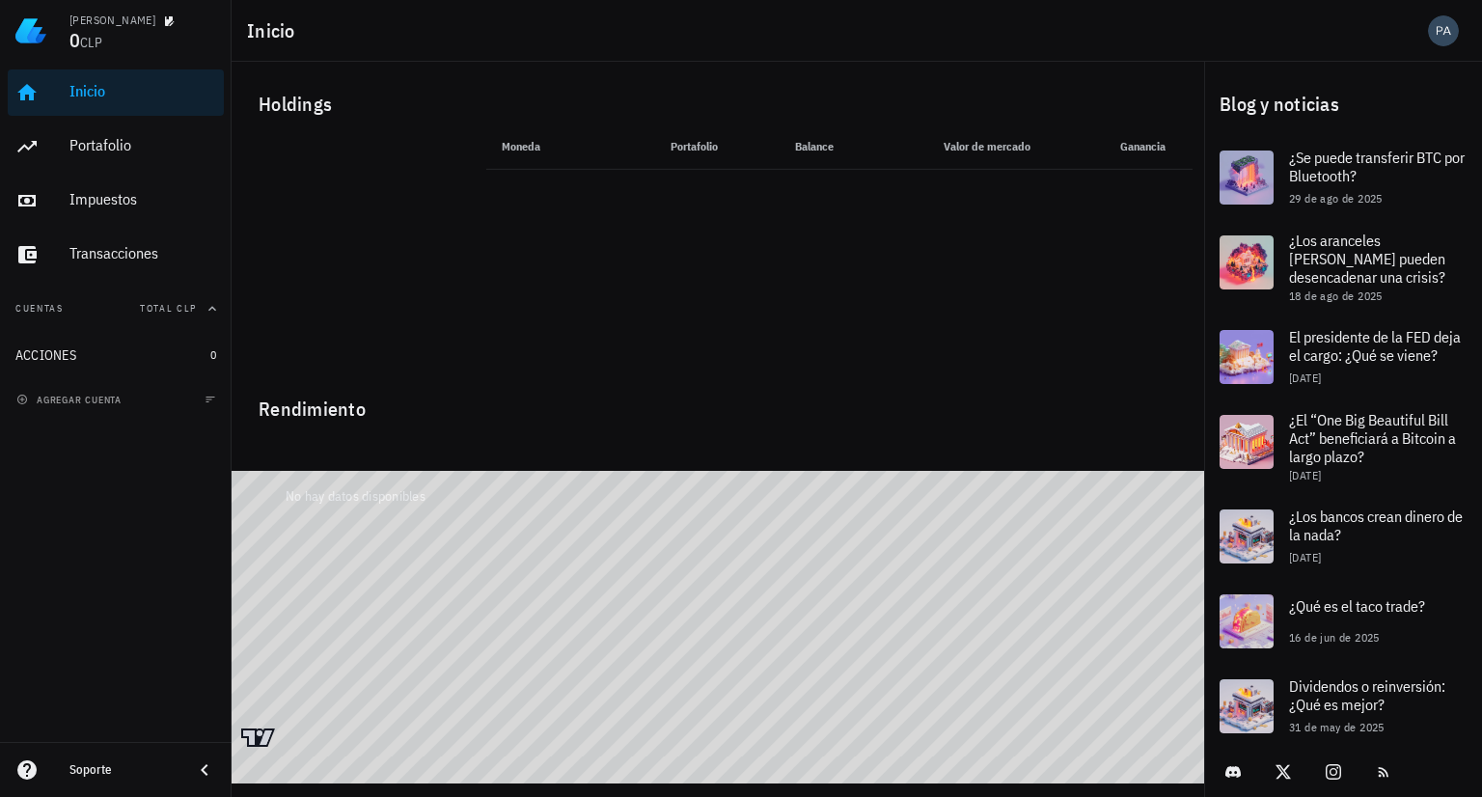
click at [812, 152] on th "Balance" at bounding box center [792, 147] width 116 height 46
click at [281, 111] on div "Holdings" at bounding box center [718, 104] width 950 height 62
click at [42, 39] on img at bounding box center [30, 30] width 31 height 31
